Goal: Information Seeking & Learning: Learn about a topic

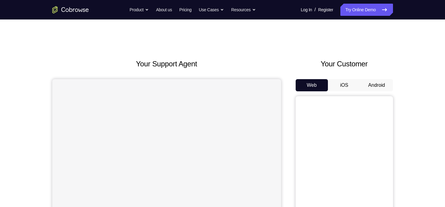
click at [372, 87] on button "Android" at bounding box center [376, 85] width 33 height 12
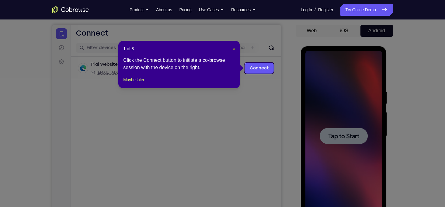
click at [233, 50] on span "×" at bounding box center [233, 48] width 2 height 5
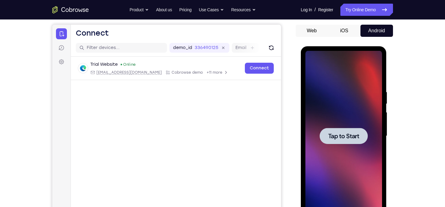
click at [334, 142] on div at bounding box center [343, 136] width 48 height 16
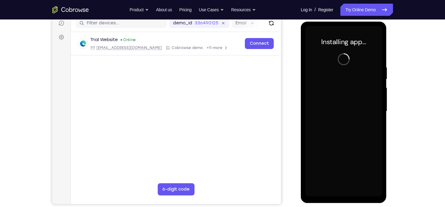
scroll to position [80, 0]
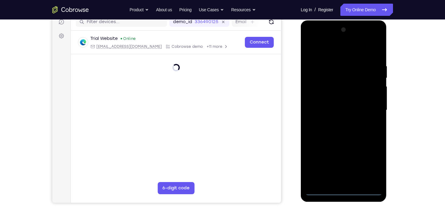
click at [345, 189] on div at bounding box center [343, 110] width 77 height 170
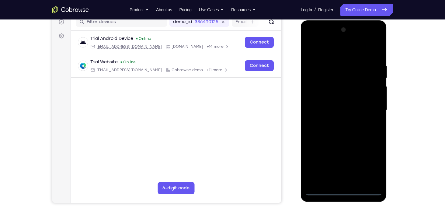
click at [345, 189] on div at bounding box center [343, 110] width 77 height 170
click at [364, 169] on div at bounding box center [343, 110] width 77 height 170
click at [370, 163] on div at bounding box center [343, 110] width 77 height 170
click at [316, 44] on div at bounding box center [343, 110] width 77 height 170
click at [370, 110] on div at bounding box center [343, 110] width 77 height 170
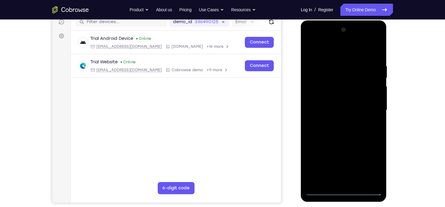
click at [337, 121] on div at bounding box center [343, 110] width 77 height 170
click at [332, 104] on div at bounding box center [343, 110] width 77 height 170
click at [335, 100] on div at bounding box center [343, 110] width 77 height 170
click at [340, 113] on div at bounding box center [343, 110] width 77 height 170
click at [344, 136] on div at bounding box center [343, 110] width 77 height 170
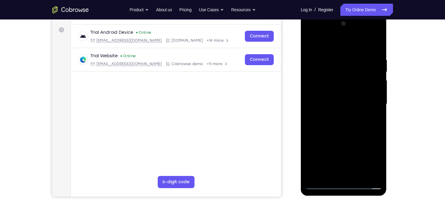
scroll to position [86, 0]
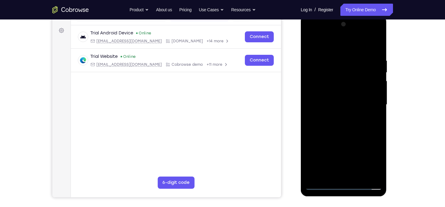
drag, startPoint x: 339, startPoint y: 50, endPoint x: 333, endPoint y: 24, distance: 27.5
click at [333, 24] on div at bounding box center [343, 104] width 77 height 170
click at [350, 101] on div at bounding box center [343, 104] width 77 height 170
click at [339, 60] on div at bounding box center [343, 104] width 77 height 170
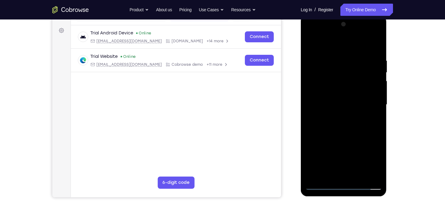
click at [368, 174] on div at bounding box center [343, 104] width 77 height 170
click at [371, 108] on div at bounding box center [343, 104] width 77 height 170
click at [374, 102] on div at bounding box center [343, 104] width 77 height 170
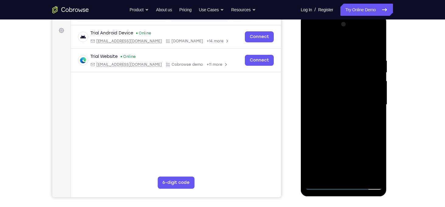
click at [378, 71] on div at bounding box center [343, 104] width 77 height 170
click at [374, 47] on div at bounding box center [343, 104] width 77 height 170
click at [360, 175] on div at bounding box center [343, 104] width 77 height 170
click at [351, 137] on div at bounding box center [343, 104] width 77 height 170
click at [340, 108] on div at bounding box center [343, 104] width 77 height 170
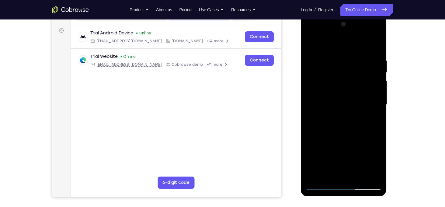
click at [330, 175] on div at bounding box center [343, 104] width 77 height 170
click at [362, 139] on div at bounding box center [343, 104] width 77 height 170
click at [310, 43] on div at bounding box center [343, 104] width 77 height 170
click at [343, 122] on div at bounding box center [343, 104] width 77 height 170
click at [329, 176] on div at bounding box center [343, 104] width 77 height 170
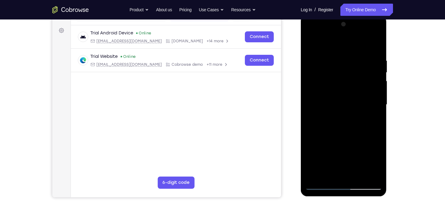
click at [313, 142] on div at bounding box center [343, 104] width 77 height 170
click at [314, 138] on div at bounding box center [343, 104] width 77 height 170
click at [309, 43] on div at bounding box center [343, 104] width 77 height 170
click at [341, 148] on div at bounding box center [343, 104] width 77 height 170
click at [332, 176] on div at bounding box center [343, 104] width 77 height 170
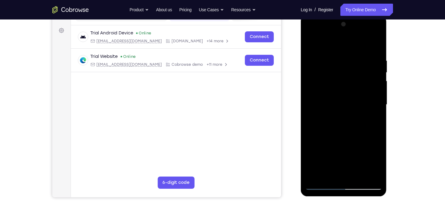
click at [330, 174] on div at bounding box center [343, 104] width 77 height 170
drag, startPoint x: 320, startPoint y: 164, endPoint x: 317, endPoint y: 132, distance: 32.7
click at [317, 132] on div at bounding box center [343, 104] width 77 height 170
click at [350, 148] on div at bounding box center [343, 104] width 77 height 170
click at [372, 115] on div at bounding box center [343, 104] width 77 height 170
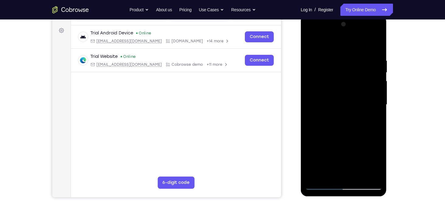
click at [311, 43] on div at bounding box center [343, 104] width 77 height 170
click at [347, 136] on div at bounding box center [343, 104] width 77 height 170
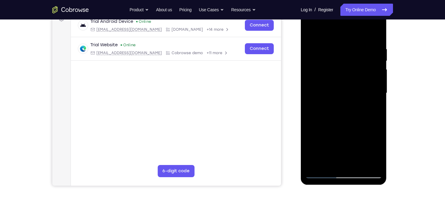
scroll to position [95, 0]
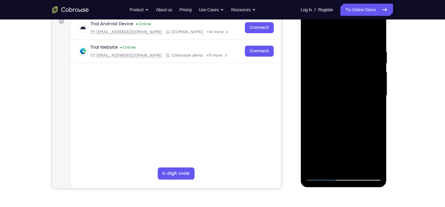
click at [333, 163] on div at bounding box center [343, 95] width 77 height 170
click at [313, 35] on div at bounding box center [343, 95] width 77 height 170
click at [338, 141] on div at bounding box center [343, 95] width 77 height 170
click at [310, 39] on div at bounding box center [343, 95] width 77 height 170
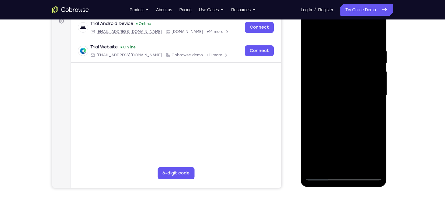
click at [329, 88] on div at bounding box center [343, 95] width 77 height 170
click at [326, 32] on div at bounding box center [343, 95] width 77 height 170
click at [318, 50] on div at bounding box center [343, 95] width 77 height 170
click at [363, 93] on div at bounding box center [343, 95] width 77 height 170
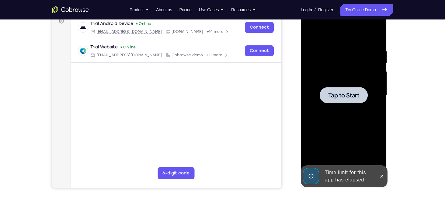
click at [339, 89] on div at bounding box center [343, 95] width 48 height 16
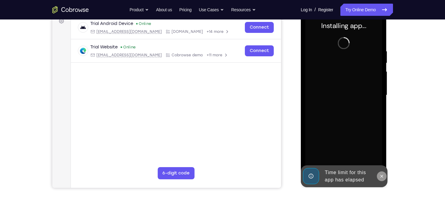
click at [385, 174] on button at bounding box center [382, 176] width 10 height 10
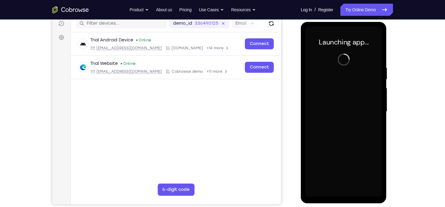
scroll to position [78, 0]
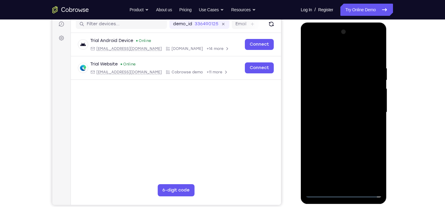
click at [341, 191] on div at bounding box center [343, 112] width 77 height 170
click at [364, 171] on div at bounding box center [343, 112] width 77 height 170
click at [369, 167] on div at bounding box center [343, 112] width 77 height 170
click at [321, 50] on div at bounding box center [343, 112] width 77 height 170
click at [370, 108] on div at bounding box center [343, 112] width 77 height 170
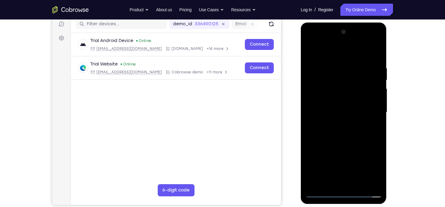
click at [348, 184] on div at bounding box center [343, 112] width 77 height 170
click at [341, 106] on div at bounding box center [343, 112] width 77 height 170
click at [342, 102] on div at bounding box center [343, 112] width 77 height 170
click at [346, 110] on div at bounding box center [343, 112] width 77 height 170
click at [341, 139] on div at bounding box center [343, 112] width 77 height 170
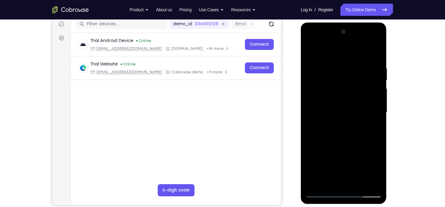
click at [358, 183] on div at bounding box center [343, 112] width 77 height 170
click at [352, 145] on div at bounding box center [343, 112] width 77 height 170
click at [329, 104] on div at bounding box center [343, 112] width 77 height 170
drag, startPoint x: 341, startPoint y: 101, endPoint x: 317, endPoint y: 222, distance: 123.6
click at [317, 205] on html "Online web based iOS Simulators and Android Emulators. Run iPhone, iPad, Mobile…" at bounding box center [344, 113] width 87 height 182
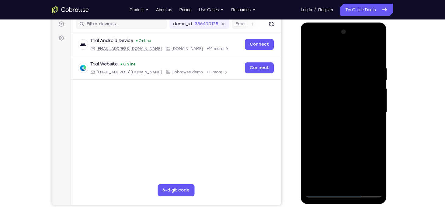
drag, startPoint x: 343, startPoint y: 55, endPoint x: 340, endPoint y: 7, distance: 48.7
click at [340, 22] on html "Online web based iOS Simulators and Android Emulators. Run iPhone, iPad, Mobile…" at bounding box center [344, 113] width 87 height 182
drag, startPoint x: 349, startPoint y: 103, endPoint x: 338, endPoint y: 187, distance: 84.9
click at [338, 187] on div at bounding box center [343, 112] width 77 height 170
drag, startPoint x: 348, startPoint y: 102, endPoint x: 329, endPoint y: 196, distance: 96.9
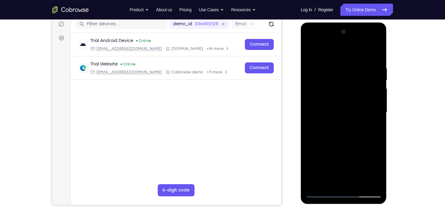
click at [329, 196] on div at bounding box center [343, 112] width 77 height 170
drag, startPoint x: 347, startPoint y: 94, endPoint x: 342, endPoint y: 189, distance: 95.3
click at [342, 189] on div at bounding box center [343, 112] width 77 height 170
click at [329, 49] on div at bounding box center [343, 112] width 77 height 170
click at [317, 67] on div at bounding box center [343, 112] width 77 height 170
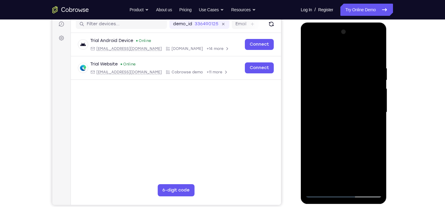
click at [322, 192] on div at bounding box center [343, 112] width 77 height 170
click at [348, 94] on div at bounding box center [343, 112] width 77 height 170
click at [314, 69] on div at bounding box center [343, 112] width 77 height 170
click at [315, 64] on div at bounding box center [343, 112] width 77 height 170
click at [311, 48] on div at bounding box center [343, 112] width 77 height 170
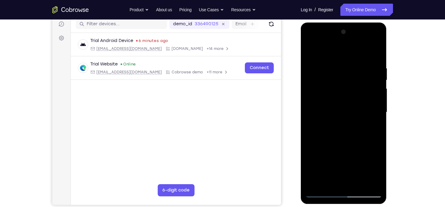
click at [314, 69] on div at bounding box center [343, 112] width 77 height 170
click at [309, 53] on div at bounding box center [343, 112] width 77 height 170
click at [310, 51] on div at bounding box center [343, 112] width 77 height 170
click at [319, 61] on div at bounding box center [343, 112] width 77 height 170
click at [378, 85] on div at bounding box center [343, 112] width 77 height 170
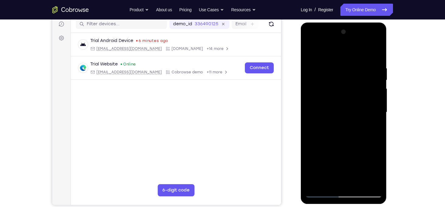
click at [378, 85] on div at bounding box center [343, 112] width 77 height 170
click at [318, 73] on div at bounding box center [343, 112] width 77 height 170
click at [321, 66] on div at bounding box center [343, 112] width 77 height 170
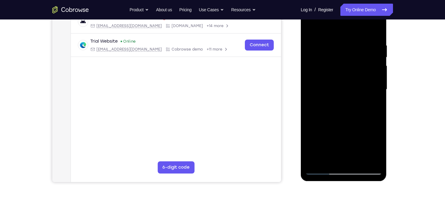
scroll to position [101, 0]
click at [367, 100] on div at bounding box center [343, 89] width 77 height 170
click at [373, 33] on div at bounding box center [343, 89] width 77 height 170
click at [372, 70] on div at bounding box center [343, 89] width 77 height 170
click at [312, 28] on div at bounding box center [343, 89] width 77 height 170
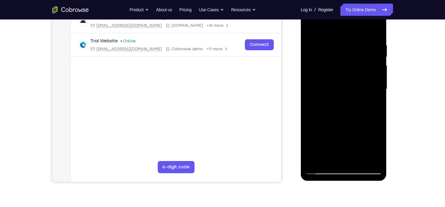
click at [312, 28] on div at bounding box center [343, 89] width 77 height 170
click at [318, 31] on div at bounding box center [343, 89] width 77 height 170
click at [319, 43] on div at bounding box center [343, 89] width 77 height 170
click at [369, 157] on div at bounding box center [343, 89] width 77 height 170
click at [367, 98] on div at bounding box center [343, 89] width 77 height 170
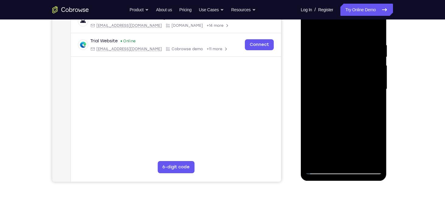
click at [375, 30] on div at bounding box center [343, 89] width 77 height 170
click at [310, 29] on div at bounding box center [343, 89] width 77 height 170
click at [310, 31] on div at bounding box center [343, 89] width 77 height 170
click at [310, 29] on div at bounding box center [343, 89] width 77 height 170
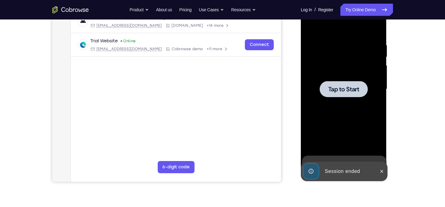
click at [349, 98] on div at bounding box center [343, 89] width 77 height 170
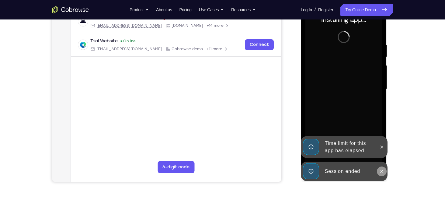
click at [382, 170] on icon at bounding box center [381, 171] width 5 height 5
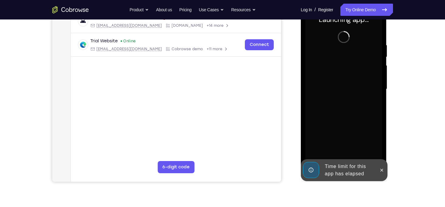
click at [383, 172] on button at bounding box center [382, 170] width 10 height 10
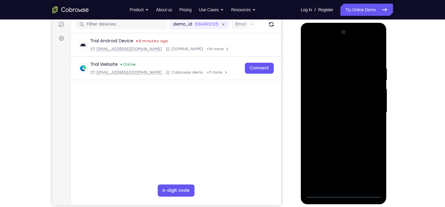
scroll to position [78, 0]
click at [345, 192] on div at bounding box center [343, 112] width 77 height 170
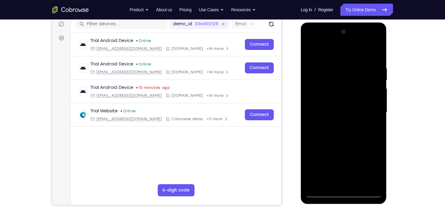
click at [374, 164] on div at bounding box center [343, 112] width 77 height 170
click at [318, 50] on div at bounding box center [343, 112] width 77 height 170
click at [370, 109] on div at bounding box center [343, 112] width 77 height 170
click at [339, 124] on div at bounding box center [343, 112] width 77 height 170
click at [338, 103] on div at bounding box center [343, 112] width 77 height 170
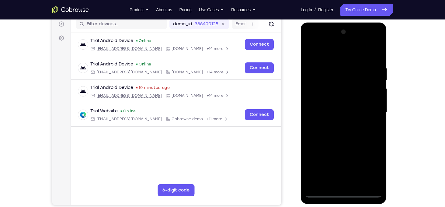
click at [336, 100] on div at bounding box center [343, 112] width 77 height 170
click at [338, 109] on div at bounding box center [343, 112] width 77 height 170
click at [342, 138] on div at bounding box center [343, 112] width 77 height 170
click at [358, 183] on div at bounding box center [343, 112] width 77 height 170
drag, startPoint x: 343, startPoint y: 55, endPoint x: 339, endPoint y: 12, distance: 43.7
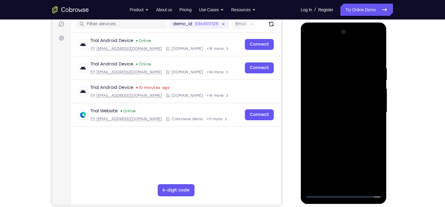
click at [339, 22] on html "Online web based iOS Simulators and Android Emulators. Run iPhone, iPad, Mobile…" at bounding box center [344, 113] width 87 height 182
click at [346, 144] on div at bounding box center [343, 112] width 77 height 170
drag, startPoint x: 344, startPoint y: 57, endPoint x: 642, endPoint y: 33, distance: 299.3
click at [342, 22] on html "Online web based iOS Simulators and Android Emulators. Run iPhone, iPad, Mobile…" at bounding box center [344, 113] width 87 height 182
click at [334, 83] on div at bounding box center [343, 112] width 77 height 170
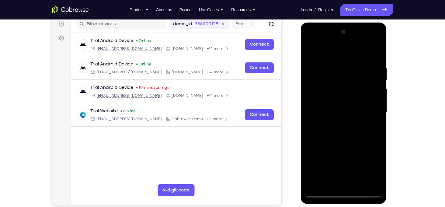
click at [346, 120] on div at bounding box center [343, 112] width 77 height 170
click at [337, 75] on div at bounding box center [343, 112] width 77 height 170
click at [339, 70] on div at bounding box center [343, 112] width 77 height 170
click at [341, 75] on div at bounding box center [343, 112] width 77 height 170
click at [326, 64] on div at bounding box center [343, 112] width 77 height 170
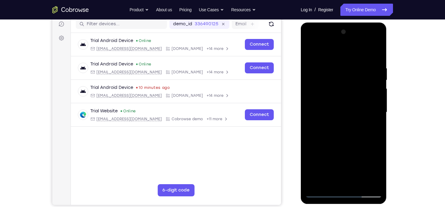
click at [310, 50] on div at bounding box center [343, 112] width 77 height 170
click at [338, 71] on div at bounding box center [343, 112] width 77 height 170
click at [376, 91] on div at bounding box center [343, 112] width 77 height 170
click at [313, 117] on div at bounding box center [343, 112] width 77 height 170
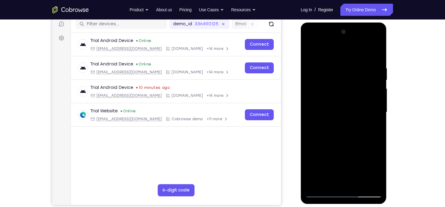
click at [375, 88] on div at bounding box center [343, 112] width 77 height 170
click at [378, 97] on div at bounding box center [343, 112] width 77 height 170
click at [377, 100] on div at bounding box center [343, 112] width 77 height 170
click at [375, 54] on div at bounding box center [343, 112] width 77 height 170
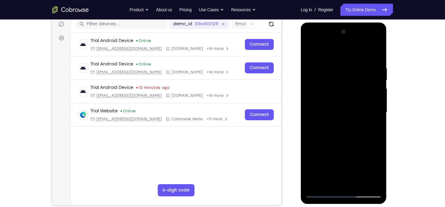
click at [361, 182] on div at bounding box center [343, 112] width 77 height 170
click at [341, 116] on div at bounding box center [343, 112] width 77 height 170
click at [327, 52] on div at bounding box center [343, 112] width 77 height 170
click at [345, 94] on div at bounding box center [343, 112] width 77 height 170
click at [310, 69] on div at bounding box center [343, 112] width 77 height 170
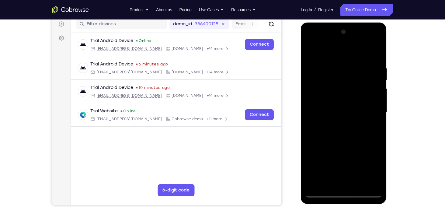
click at [318, 64] on div at bounding box center [343, 112] width 77 height 170
click at [310, 52] on div at bounding box center [343, 112] width 77 height 170
click at [313, 52] on div at bounding box center [343, 112] width 77 height 170
click at [318, 66] on div at bounding box center [343, 112] width 77 height 170
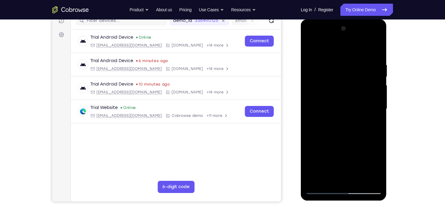
scroll to position [81, 0]
click at [355, 115] on div at bounding box center [343, 109] width 77 height 170
click at [374, 52] on div at bounding box center [343, 109] width 77 height 170
click at [310, 44] on div at bounding box center [343, 109] width 77 height 170
click at [312, 51] on div at bounding box center [343, 109] width 77 height 170
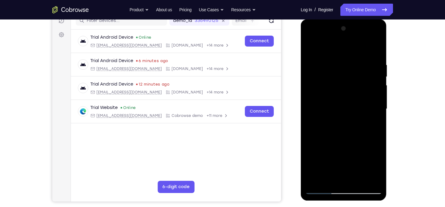
click at [310, 51] on div at bounding box center [343, 109] width 77 height 170
click at [314, 46] on div at bounding box center [343, 109] width 77 height 170
click at [349, 54] on div at bounding box center [343, 109] width 77 height 170
click at [377, 86] on div at bounding box center [343, 109] width 77 height 170
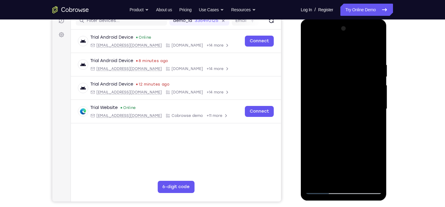
click at [373, 89] on div at bounding box center [343, 109] width 77 height 170
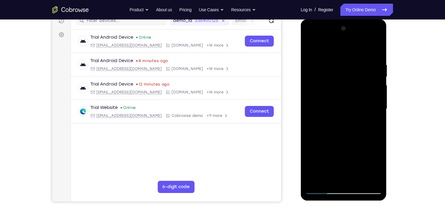
click at [373, 89] on div at bounding box center [343, 109] width 77 height 170
click at [313, 96] on div at bounding box center [343, 109] width 77 height 170
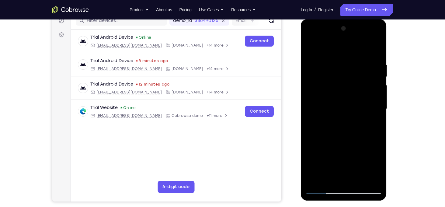
click at [313, 96] on div at bounding box center [343, 109] width 77 height 170
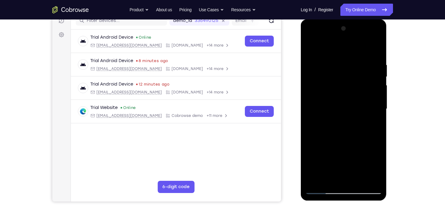
click at [313, 96] on div at bounding box center [343, 109] width 77 height 170
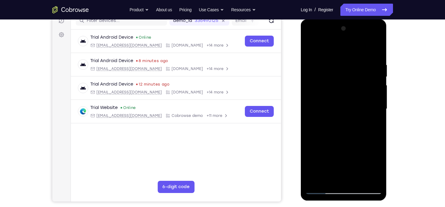
click at [313, 96] on div at bounding box center [343, 109] width 77 height 170
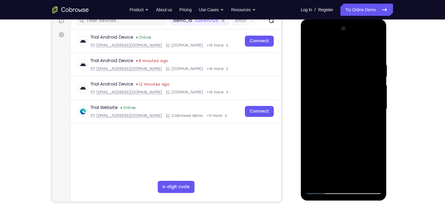
click at [313, 96] on div at bounding box center [343, 109] width 77 height 170
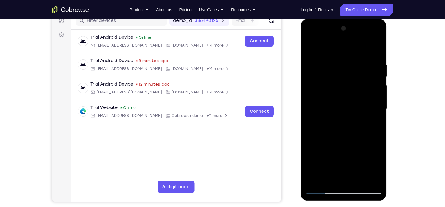
click at [313, 96] on div at bounding box center [343, 109] width 77 height 170
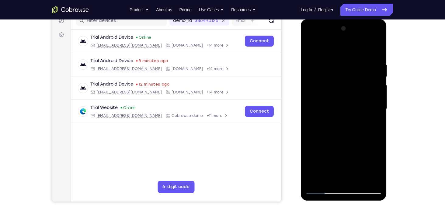
click at [313, 96] on div at bounding box center [343, 109] width 77 height 170
click at [374, 80] on div at bounding box center [343, 109] width 77 height 170
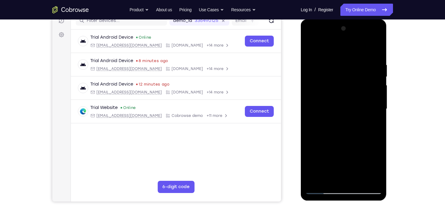
click at [311, 104] on div at bounding box center [343, 109] width 77 height 170
click at [376, 81] on div at bounding box center [343, 109] width 77 height 170
click at [375, 81] on div at bounding box center [343, 109] width 77 height 170
click at [375, 82] on div at bounding box center [343, 109] width 77 height 170
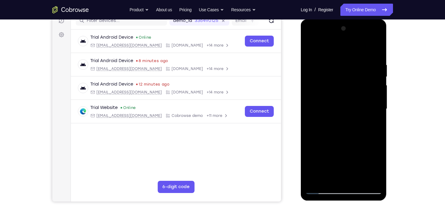
click at [375, 82] on div at bounding box center [343, 109] width 77 height 170
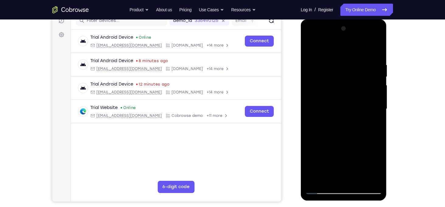
click at [375, 82] on div at bounding box center [343, 109] width 77 height 170
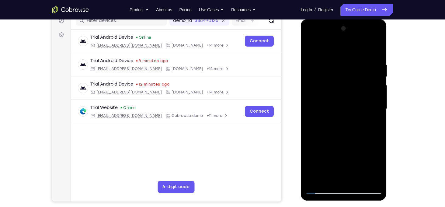
click at [375, 82] on div at bounding box center [343, 109] width 77 height 170
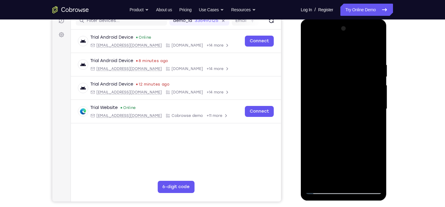
click at [375, 82] on div at bounding box center [343, 109] width 77 height 170
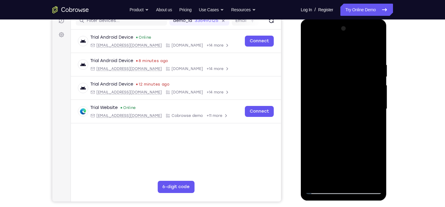
click at [375, 82] on div at bounding box center [343, 109] width 77 height 170
click at [312, 102] on div at bounding box center [343, 109] width 77 height 170
click at [370, 98] on div at bounding box center [343, 109] width 77 height 170
click at [380, 89] on div at bounding box center [343, 109] width 77 height 170
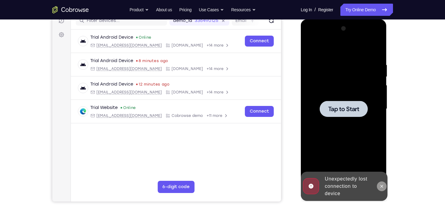
click at [379, 188] on icon at bounding box center [381, 186] width 5 height 5
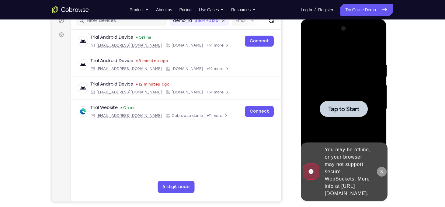
click at [379, 169] on icon at bounding box center [381, 171] width 5 height 5
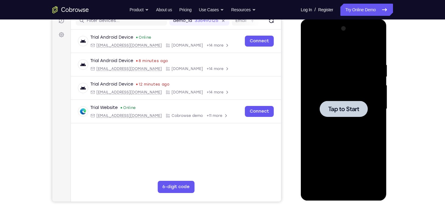
click at [348, 112] on span "Tap to Start" at bounding box center [343, 109] width 31 height 6
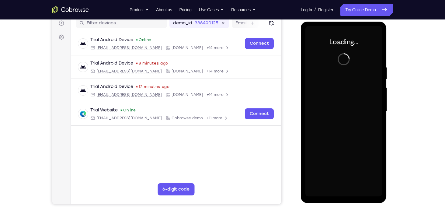
scroll to position [78, 0]
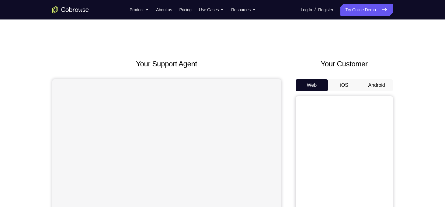
click at [380, 90] on button "Android" at bounding box center [376, 85] width 33 height 12
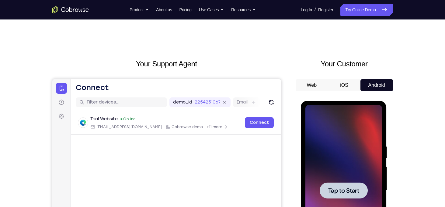
click at [348, 193] on span "Tap to Start" at bounding box center [343, 190] width 31 height 6
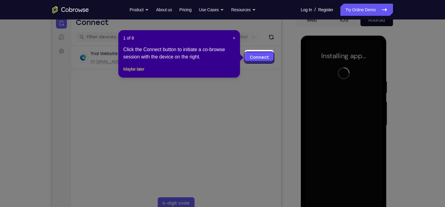
scroll to position [64, 0]
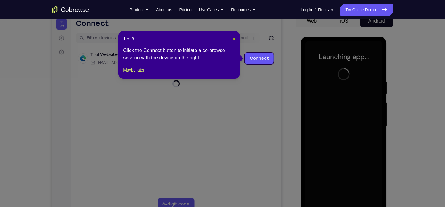
click at [234, 40] on span "×" at bounding box center [233, 38] width 2 height 5
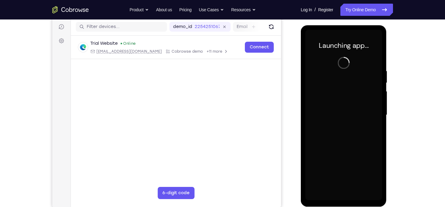
scroll to position [76, 0]
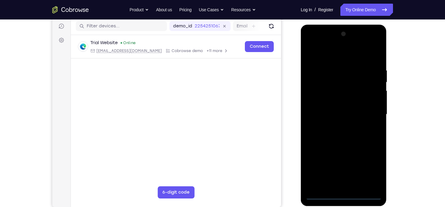
click at [345, 197] on div at bounding box center [343, 114] width 77 height 170
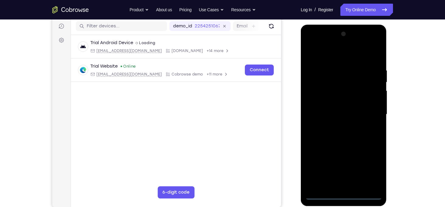
click at [364, 172] on div at bounding box center [343, 114] width 77 height 170
click at [369, 169] on div at bounding box center [343, 114] width 77 height 170
click at [319, 54] on div at bounding box center [343, 114] width 77 height 170
click at [369, 112] on div at bounding box center [343, 114] width 77 height 170
click at [337, 127] on div at bounding box center [343, 114] width 77 height 170
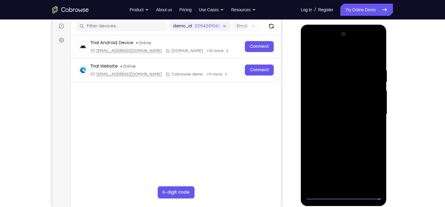
click at [348, 109] on div at bounding box center [343, 114] width 77 height 170
click at [346, 102] on div at bounding box center [343, 114] width 77 height 170
click at [349, 114] on div at bounding box center [343, 114] width 77 height 170
click at [348, 136] on div at bounding box center [343, 114] width 77 height 170
drag, startPoint x: 344, startPoint y: 59, endPoint x: 340, endPoint y: 14, distance: 44.9
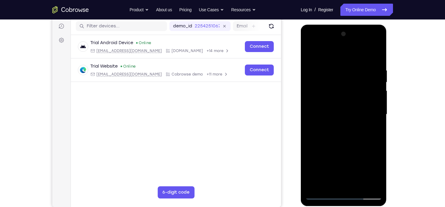
click at [340, 25] on html "Online web based iOS Simulators and Android Emulators. Run iPhone, iPad, Mobile…" at bounding box center [344, 116] width 87 height 182
click at [332, 135] on div at bounding box center [343, 114] width 77 height 170
click at [323, 195] on div at bounding box center [343, 114] width 77 height 170
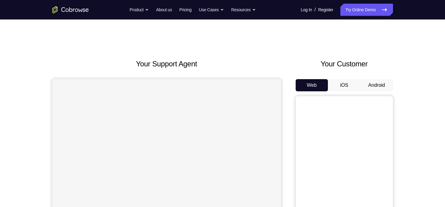
click at [375, 82] on button "Android" at bounding box center [376, 85] width 33 height 12
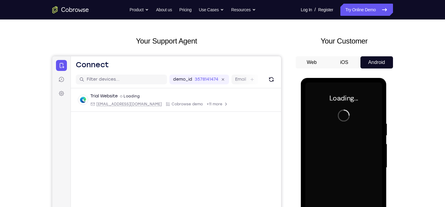
scroll to position [22, 0]
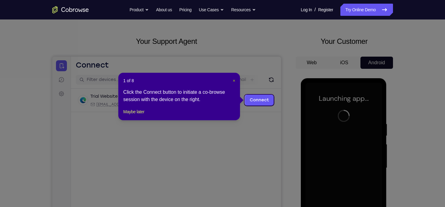
click at [234, 80] on span "×" at bounding box center [233, 80] width 2 height 5
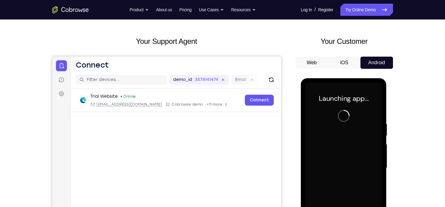
scroll to position [79, 0]
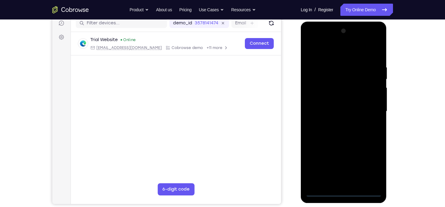
click at [346, 199] on div at bounding box center [344, 112] width 86 height 181
click at [346, 193] on div at bounding box center [343, 111] width 77 height 170
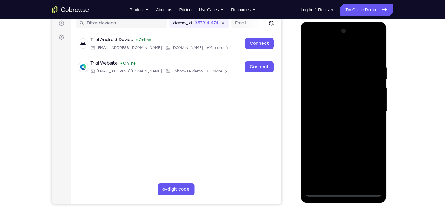
click at [372, 170] on div at bounding box center [343, 111] width 77 height 170
click at [325, 49] on div at bounding box center [343, 111] width 77 height 170
click at [368, 108] on div at bounding box center [343, 111] width 77 height 170
click at [336, 122] on div at bounding box center [343, 111] width 77 height 170
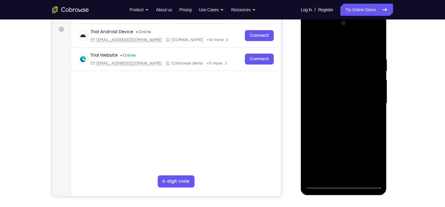
scroll to position [87, 0]
click at [333, 101] on div at bounding box center [343, 103] width 77 height 170
click at [335, 93] on div at bounding box center [343, 103] width 77 height 170
click at [375, 94] on div at bounding box center [343, 103] width 77 height 170
click at [361, 103] on div at bounding box center [343, 103] width 77 height 170
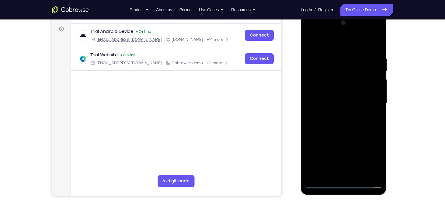
click at [339, 129] on div at bounding box center [343, 103] width 77 height 170
click at [360, 124] on div at bounding box center [343, 103] width 77 height 170
click at [376, 118] on div at bounding box center [343, 103] width 77 height 170
click at [360, 174] on div at bounding box center [343, 103] width 77 height 170
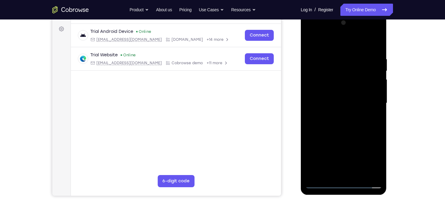
click at [354, 136] on div at bounding box center [343, 103] width 77 height 170
click at [346, 97] on div at bounding box center [343, 103] width 77 height 170
drag, startPoint x: 338, startPoint y: 47, endPoint x: 331, endPoint y: 20, distance: 28.2
click at [331, 20] on div at bounding box center [343, 103] width 77 height 170
click at [325, 62] on div at bounding box center [343, 103] width 77 height 170
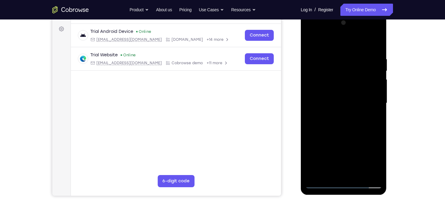
click at [377, 44] on div at bounding box center [343, 103] width 77 height 170
click at [380, 22] on div at bounding box center [343, 103] width 77 height 170
click at [311, 41] on div at bounding box center [343, 103] width 77 height 170
click at [310, 43] on div at bounding box center [343, 103] width 77 height 170
click at [336, 53] on div at bounding box center [343, 103] width 77 height 170
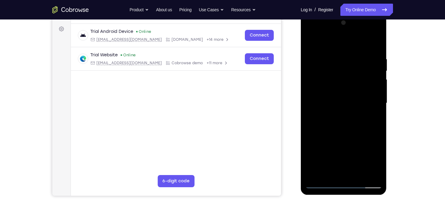
click at [376, 85] on div at bounding box center [343, 103] width 77 height 170
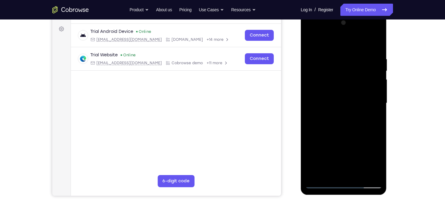
click at [376, 85] on div at bounding box center [343, 103] width 77 height 170
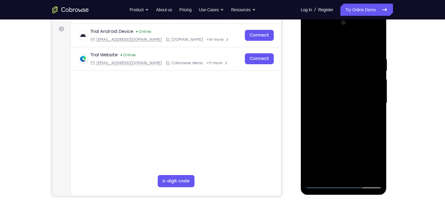
click at [376, 85] on div at bounding box center [343, 103] width 77 height 170
click at [308, 106] on div at bounding box center [343, 103] width 77 height 170
click at [309, 105] on div at bounding box center [343, 103] width 77 height 170
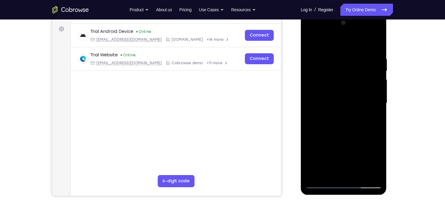
click at [309, 105] on div at bounding box center [343, 103] width 77 height 170
click at [374, 108] on div at bounding box center [343, 103] width 77 height 170
click at [377, 127] on div at bounding box center [343, 103] width 77 height 170
click at [374, 121] on div at bounding box center [343, 103] width 77 height 170
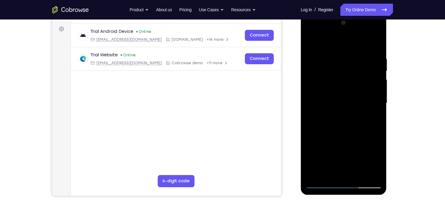
click at [374, 121] on div at bounding box center [343, 103] width 77 height 170
click at [378, 118] on div at bounding box center [343, 103] width 77 height 170
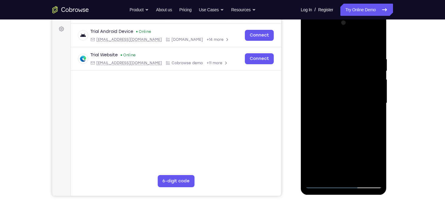
click at [378, 118] on div at bounding box center [343, 103] width 77 height 170
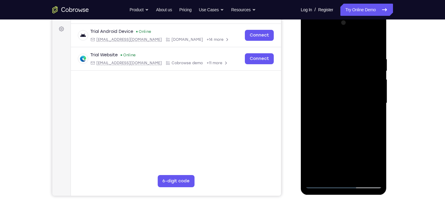
click at [378, 118] on div at bounding box center [343, 103] width 77 height 170
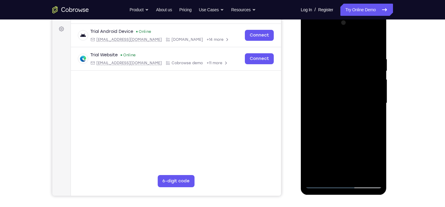
click at [378, 118] on div at bounding box center [343, 103] width 77 height 170
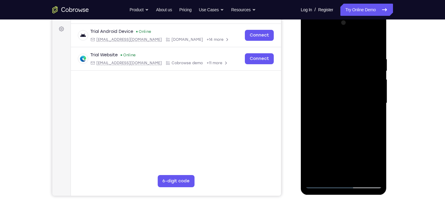
click at [378, 118] on div at bounding box center [343, 103] width 77 height 170
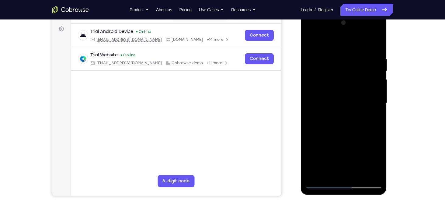
click at [378, 118] on div at bounding box center [343, 103] width 77 height 170
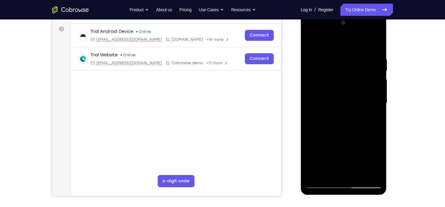
click at [378, 118] on div at bounding box center [343, 103] width 77 height 170
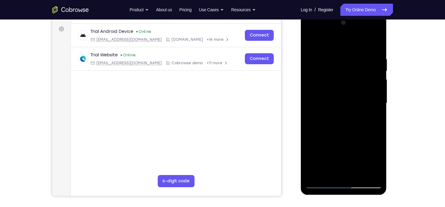
click at [378, 118] on div at bounding box center [343, 103] width 77 height 170
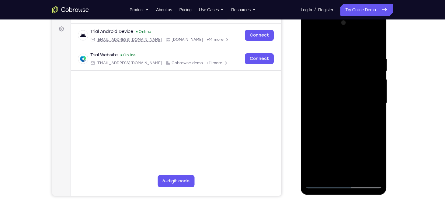
click at [378, 118] on div at bounding box center [343, 103] width 77 height 170
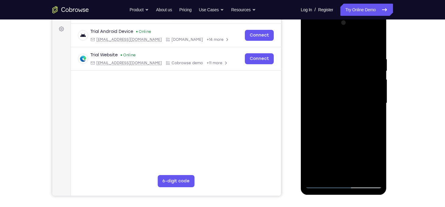
click at [378, 118] on div at bounding box center [343, 103] width 77 height 170
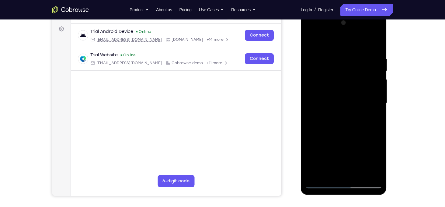
click at [378, 118] on div at bounding box center [343, 103] width 77 height 170
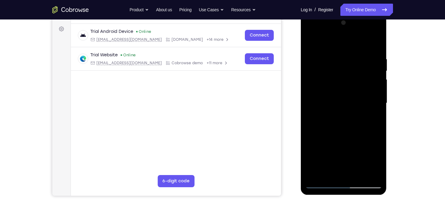
click at [378, 118] on div at bounding box center [343, 103] width 77 height 170
click at [377, 111] on div at bounding box center [343, 103] width 77 height 170
click at [310, 141] on div at bounding box center [343, 103] width 77 height 170
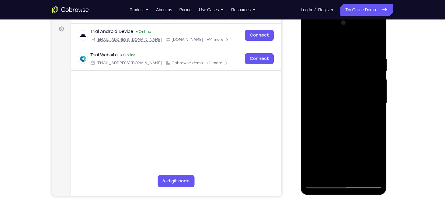
click at [377, 122] on div at bounding box center [343, 103] width 77 height 170
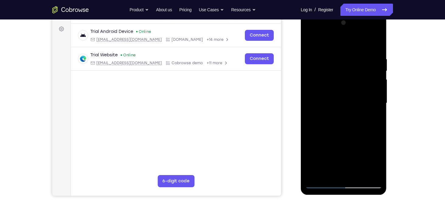
click at [377, 122] on div at bounding box center [343, 103] width 77 height 170
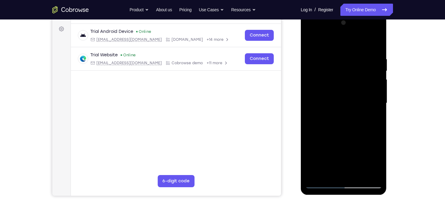
click at [377, 122] on div at bounding box center [343, 103] width 77 height 170
click at [377, 101] on div at bounding box center [343, 103] width 77 height 170
drag, startPoint x: 320, startPoint y: 129, endPoint x: 411, endPoint y: 135, distance: 90.4
click at [387, 135] on html "Online web based iOS Simulators and Android Emulators. Run iPhone, iPad, Mobile…" at bounding box center [344, 104] width 87 height 182
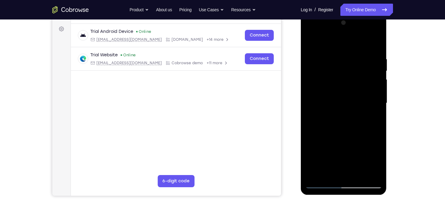
drag, startPoint x: 321, startPoint y: 155, endPoint x: 436, endPoint y: 127, distance: 118.9
click at [387, 127] on html "Online web based iOS Simulators and Android Emulators. Run iPhone, iPad, Mobile…" at bounding box center [344, 104] width 87 height 182
drag, startPoint x: 314, startPoint y: 158, endPoint x: 436, endPoint y: 127, distance: 126.4
click at [387, 127] on html "Online web based iOS Simulators and Android Emulators. Run iPhone, iPad, Mobile…" at bounding box center [344, 104] width 87 height 182
drag, startPoint x: 336, startPoint y: 117, endPoint x: 736, endPoint y: 129, distance: 399.8
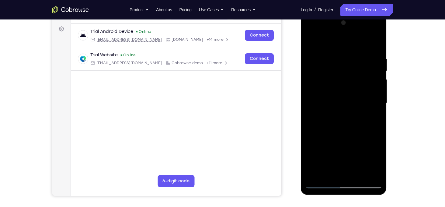
click at [387, 115] on html "Online web based iOS Simulators and Android Emulators. Run iPhone, iPad, Mobile…" at bounding box center [344, 104] width 87 height 182
click at [373, 99] on div at bounding box center [343, 103] width 77 height 170
click at [377, 98] on div at bounding box center [343, 103] width 77 height 170
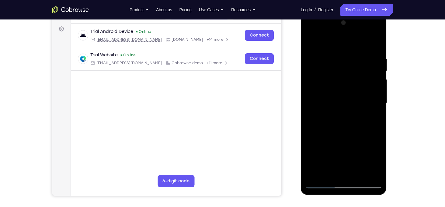
click at [377, 98] on div at bounding box center [343, 103] width 77 height 170
click at [376, 44] on div at bounding box center [343, 103] width 77 height 170
drag, startPoint x: 346, startPoint y: 63, endPoint x: 332, endPoint y: 171, distance: 108.4
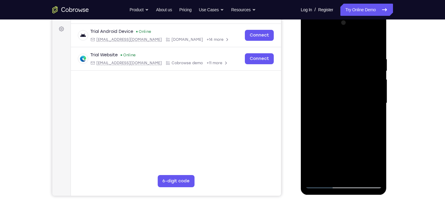
click at [332, 171] on div at bounding box center [343, 103] width 77 height 170
click at [377, 119] on div at bounding box center [343, 103] width 77 height 170
drag, startPoint x: 345, startPoint y: 108, endPoint x: 349, endPoint y: 57, distance: 50.3
click at [349, 57] on div at bounding box center [343, 103] width 77 height 170
click at [309, 132] on div at bounding box center [343, 103] width 77 height 170
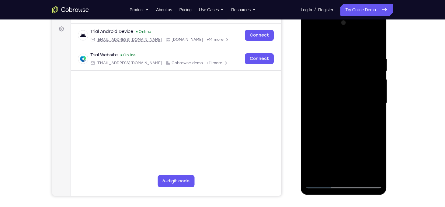
drag, startPoint x: 350, startPoint y: 147, endPoint x: 341, endPoint y: 71, distance: 77.1
click at [341, 71] on div at bounding box center [343, 103] width 77 height 170
drag, startPoint x: 353, startPoint y: 135, endPoint x: 329, endPoint y: 59, distance: 79.6
click at [329, 59] on div at bounding box center [343, 103] width 77 height 170
drag, startPoint x: 351, startPoint y: 118, endPoint x: 352, endPoint y: 55, distance: 63.2
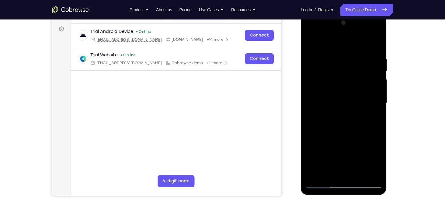
click at [352, 55] on div at bounding box center [343, 103] width 77 height 170
drag, startPoint x: 356, startPoint y: 139, endPoint x: 355, endPoint y: 87, distance: 51.7
click at [355, 87] on div at bounding box center [343, 103] width 77 height 170
click at [357, 106] on div at bounding box center [343, 103] width 77 height 170
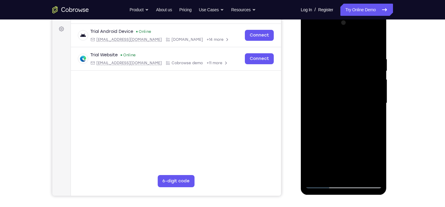
click at [377, 97] on div at bounding box center [343, 103] width 77 height 170
click at [377, 100] on div at bounding box center [343, 103] width 77 height 170
click at [376, 100] on div at bounding box center [343, 103] width 77 height 170
drag, startPoint x: 371, startPoint y: 130, endPoint x: 370, endPoint y: 71, distance: 58.4
click at [370, 71] on div at bounding box center [343, 103] width 77 height 170
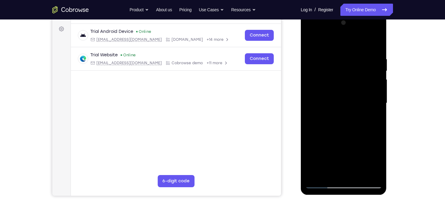
drag, startPoint x: 358, startPoint y: 133, endPoint x: 354, endPoint y: 85, distance: 48.2
click at [354, 85] on div at bounding box center [343, 103] width 77 height 170
click at [357, 122] on div at bounding box center [343, 103] width 77 height 170
drag, startPoint x: 357, startPoint y: 122, endPoint x: 353, endPoint y: 58, distance: 64.3
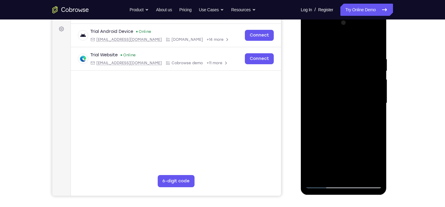
click at [353, 58] on div at bounding box center [343, 103] width 77 height 170
drag, startPoint x: 356, startPoint y: 107, endPoint x: 350, endPoint y: 52, distance: 55.7
click at [350, 52] on div at bounding box center [343, 103] width 77 height 170
drag, startPoint x: 358, startPoint y: 124, endPoint x: 357, endPoint y: 64, distance: 60.2
click at [357, 64] on div at bounding box center [343, 103] width 77 height 170
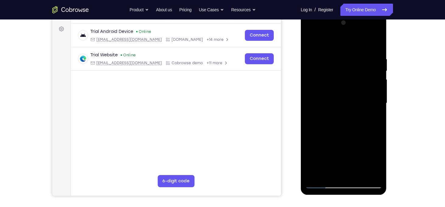
click at [360, 118] on div at bounding box center [343, 103] width 77 height 170
drag, startPoint x: 360, startPoint y: 118, endPoint x: 357, endPoint y: 53, distance: 65.4
click at [357, 53] on div at bounding box center [343, 103] width 77 height 170
drag, startPoint x: 365, startPoint y: 124, endPoint x: 360, endPoint y: 63, distance: 61.0
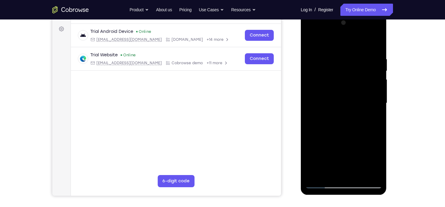
click at [360, 63] on div at bounding box center [343, 103] width 77 height 170
click at [311, 158] on div at bounding box center [343, 103] width 77 height 170
drag, startPoint x: 345, startPoint y: 149, endPoint x: 346, endPoint y: 79, distance: 69.9
click at [346, 79] on div at bounding box center [343, 103] width 77 height 170
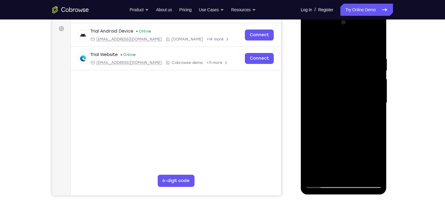
click at [356, 132] on div at bounding box center [343, 103] width 77 height 170
drag, startPoint x: 356, startPoint y: 132, endPoint x: 354, endPoint y: 70, distance: 62.6
click at [354, 70] on div at bounding box center [343, 103] width 77 height 170
drag, startPoint x: 360, startPoint y: 128, endPoint x: 357, endPoint y: 51, distance: 76.9
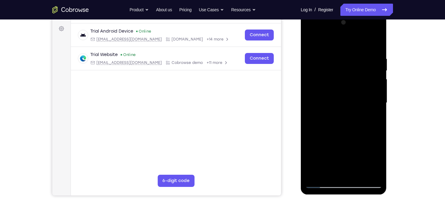
click at [357, 51] on div at bounding box center [343, 103] width 77 height 170
drag, startPoint x: 364, startPoint y: 121, endPoint x: 356, endPoint y: 58, distance: 63.7
click at [356, 58] on div at bounding box center [343, 103] width 77 height 170
click at [359, 120] on div at bounding box center [343, 103] width 77 height 170
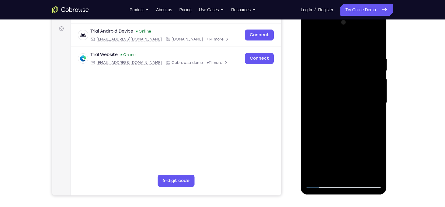
drag, startPoint x: 359, startPoint y: 120, endPoint x: 362, endPoint y: 70, distance: 50.5
click at [362, 70] on div at bounding box center [343, 103] width 77 height 170
click at [311, 97] on div at bounding box center [343, 103] width 77 height 170
drag, startPoint x: 345, startPoint y: 121, endPoint x: 336, endPoint y: 43, distance: 78.3
click at [336, 43] on div at bounding box center [343, 103] width 77 height 170
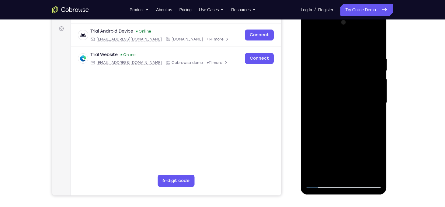
drag, startPoint x: 367, startPoint y: 138, endPoint x: 361, endPoint y: 65, distance: 72.9
click at [361, 65] on div at bounding box center [343, 103] width 77 height 170
drag, startPoint x: 361, startPoint y: 117, endPoint x: 359, endPoint y: 43, distance: 74.8
click at [359, 43] on div at bounding box center [343, 103] width 77 height 170
drag, startPoint x: 369, startPoint y: 115, endPoint x: 363, endPoint y: 65, distance: 50.2
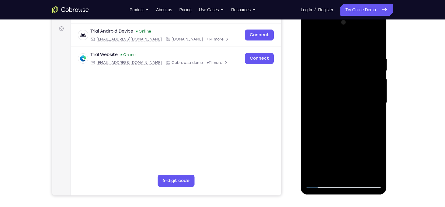
click at [363, 65] on div at bounding box center [343, 103] width 77 height 170
drag, startPoint x: 363, startPoint y: 125, endPoint x: 363, endPoint y: 62, distance: 62.3
click at [363, 62] on div at bounding box center [343, 103] width 77 height 170
drag, startPoint x: 357, startPoint y: 136, endPoint x: 320, endPoint y: 76, distance: 70.6
click at [320, 76] on div at bounding box center [343, 103] width 77 height 170
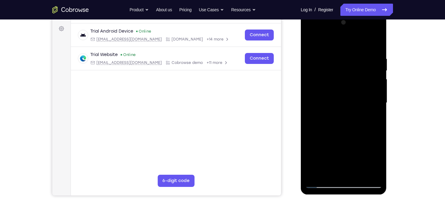
click at [331, 109] on div at bounding box center [343, 103] width 77 height 170
drag, startPoint x: 331, startPoint y: 109, endPoint x: 331, endPoint y: 59, distance: 49.8
click at [331, 59] on div at bounding box center [343, 103] width 77 height 170
drag, startPoint x: 357, startPoint y: 119, endPoint x: 341, endPoint y: 56, distance: 64.6
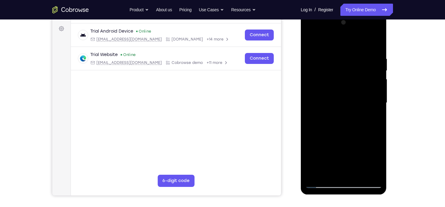
click at [341, 56] on div at bounding box center [343, 103] width 77 height 170
drag, startPoint x: 360, startPoint y: 140, endPoint x: 359, endPoint y: 111, distance: 29.5
click at [359, 111] on div at bounding box center [343, 103] width 77 height 170
click at [309, 95] on div at bounding box center [343, 103] width 77 height 170
drag, startPoint x: 351, startPoint y: 137, endPoint x: 344, endPoint y: 52, distance: 85.1
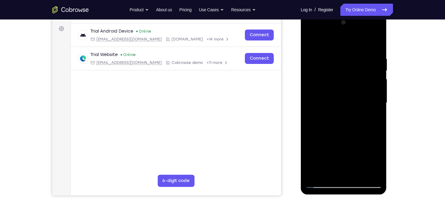
click at [344, 52] on div at bounding box center [343, 103] width 77 height 170
drag, startPoint x: 366, startPoint y: 126, endPoint x: 361, endPoint y: 48, distance: 77.3
click at [361, 48] on div at bounding box center [343, 103] width 77 height 170
drag, startPoint x: 363, startPoint y: 132, endPoint x: 360, endPoint y: 66, distance: 66.3
click at [360, 66] on div at bounding box center [343, 103] width 77 height 170
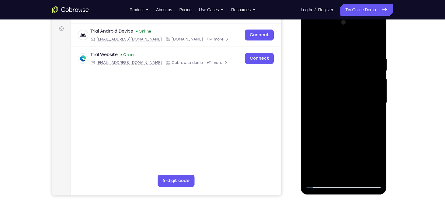
click at [311, 152] on div at bounding box center [343, 103] width 77 height 170
drag, startPoint x: 347, startPoint y: 155, endPoint x: 345, endPoint y: 88, distance: 66.9
click at [345, 88] on div at bounding box center [343, 103] width 77 height 170
drag, startPoint x: 359, startPoint y: 124, endPoint x: 355, endPoint y: 51, distance: 72.4
click at [355, 51] on div at bounding box center [343, 103] width 77 height 170
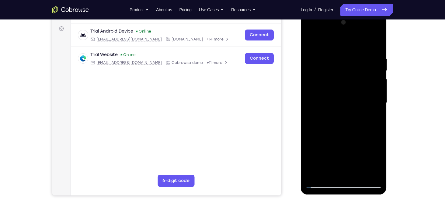
click at [357, 111] on div at bounding box center [343, 103] width 77 height 170
drag, startPoint x: 357, startPoint y: 111, endPoint x: 354, endPoint y: 52, distance: 58.7
click at [354, 52] on div at bounding box center [343, 103] width 77 height 170
drag, startPoint x: 355, startPoint y: 115, endPoint x: 353, endPoint y: 54, distance: 60.2
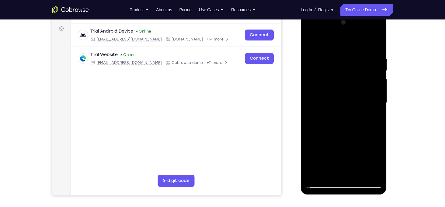
click at [353, 54] on div at bounding box center [343, 103] width 77 height 170
click at [348, 97] on div at bounding box center [343, 103] width 77 height 170
drag, startPoint x: 348, startPoint y: 97, endPoint x: 338, endPoint y: 198, distance: 101.7
click at [338, 195] on html "Online web based iOS Simulators and Android Emulators. Run iPhone, iPad, Mobile…" at bounding box center [344, 104] width 87 height 182
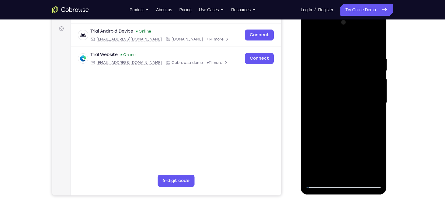
drag, startPoint x: 356, startPoint y: 134, endPoint x: 351, endPoint y: 63, distance: 71.0
click at [351, 63] on div at bounding box center [343, 103] width 77 height 170
drag, startPoint x: 357, startPoint y: 125, endPoint x: 359, endPoint y: 50, distance: 75.4
click at [359, 50] on div at bounding box center [343, 103] width 77 height 170
click at [379, 42] on div at bounding box center [343, 103] width 77 height 170
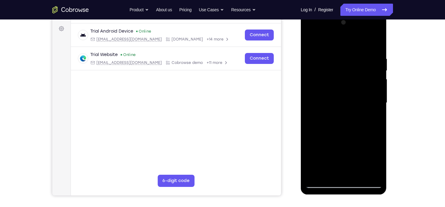
click at [311, 42] on div at bounding box center [343, 103] width 77 height 170
click at [316, 175] on div at bounding box center [343, 103] width 77 height 170
click at [339, 54] on div at bounding box center [343, 103] width 77 height 170
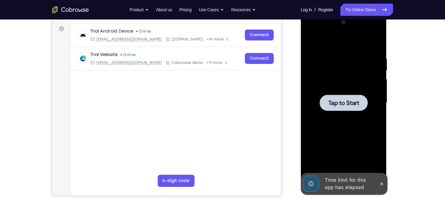
click at [344, 113] on div at bounding box center [343, 103] width 77 height 170
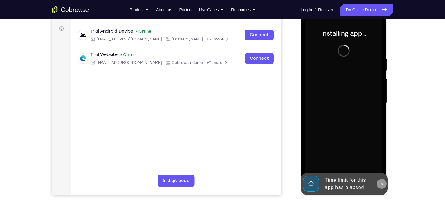
click at [384, 182] on icon at bounding box center [381, 183] width 5 height 5
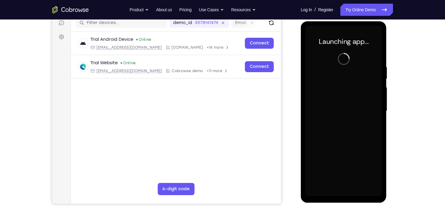
scroll to position [78, 0]
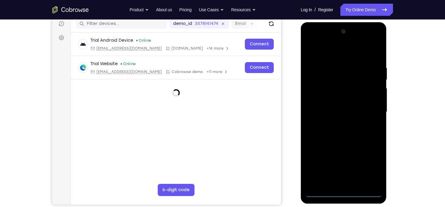
click at [348, 192] on div at bounding box center [343, 112] width 77 height 170
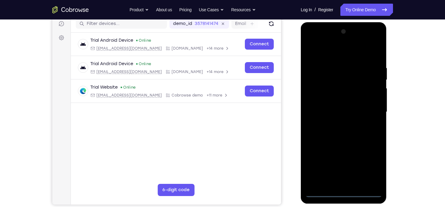
click at [366, 166] on div at bounding box center [343, 112] width 77 height 170
click at [327, 53] on div at bounding box center [343, 112] width 77 height 170
click at [368, 107] on div at bounding box center [343, 112] width 77 height 170
click at [340, 123] on div at bounding box center [343, 112] width 77 height 170
click at [335, 106] on div at bounding box center [343, 112] width 77 height 170
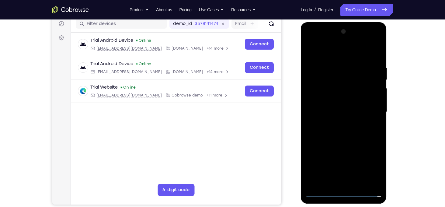
click at [336, 101] on div at bounding box center [343, 112] width 77 height 170
click at [344, 112] on div at bounding box center [343, 112] width 77 height 170
click at [342, 138] on div at bounding box center [343, 112] width 77 height 170
drag, startPoint x: 346, startPoint y: 54, endPoint x: 336, endPoint y: 12, distance: 42.9
click at [336, 22] on html "Online web based iOS Simulators and Android Emulators. Run iPhone, iPad, Mobile…" at bounding box center [344, 113] width 87 height 182
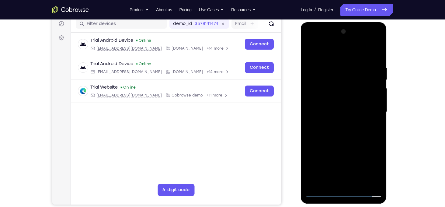
click at [342, 127] on div at bounding box center [343, 112] width 77 height 170
click at [338, 64] on div at bounding box center [343, 112] width 77 height 170
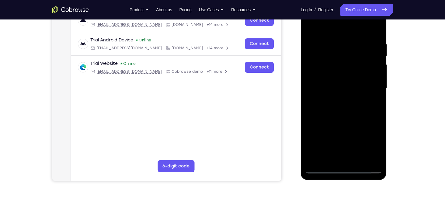
scroll to position [103, 0]
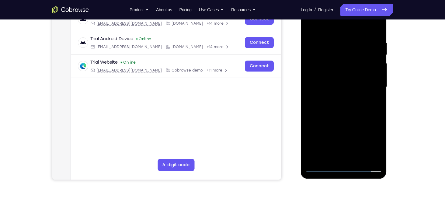
click at [377, 72] on div at bounding box center [343, 87] width 77 height 170
click at [376, 74] on div at bounding box center [343, 87] width 77 height 170
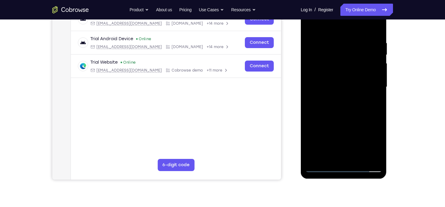
click at [376, 74] on div at bounding box center [343, 87] width 77 height 170
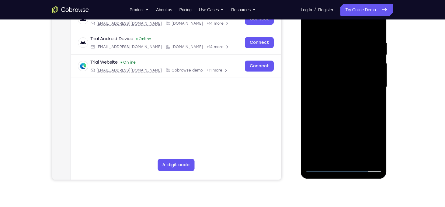
click at [376, 74] on div at bounding box center [343, 87] width 77 height 170
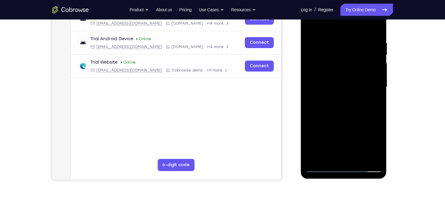
click at [376, 74] on div at bounding box center [343, 87] width 77 height 170
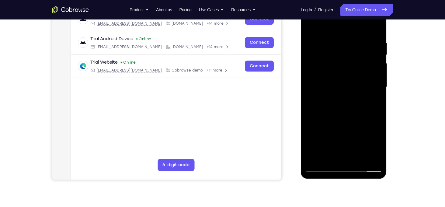
click at [376, 74] on div at bounding box center [343, 87] width 77 height 170
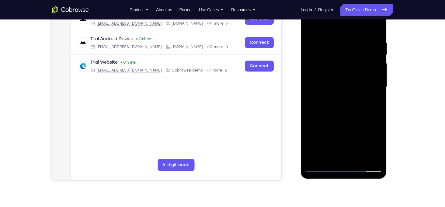
click at [376, 74] on div at bounding box center [343, 87] width 77 height 170
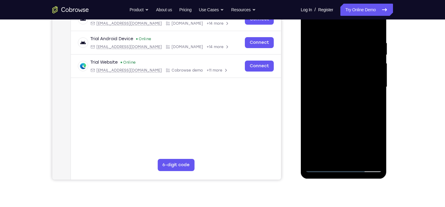
click at [376, 74] on div at bounding box center [343, 87] width 77 height 170
click at [314, 102] on div at bounding box center [343, 87] width 77 height 170
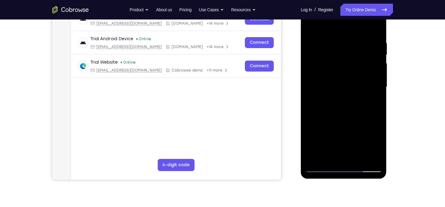
scroll to position [104, 0]
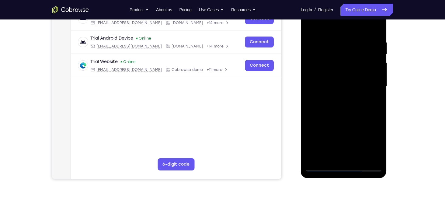
click at [376, 86] on div at bounding box center [343, 86] width 77 height 170
click at [314, 104] on div at bounding box center [343, 86] width 77 height 170
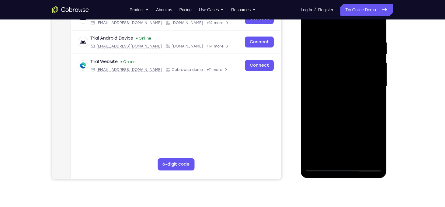
click at [311, 105] on div at bounding box center [343, 86] width 77 height 170
click at [371, 85] on div at bounding box center [343, 86] width 77 height 170
click at [375, 82] on div at bounding box center [343, 86] width 77 height 170
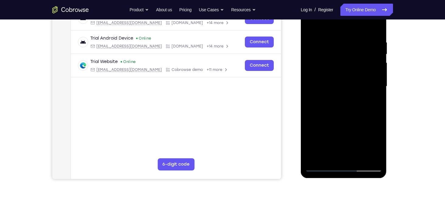
click at [375, 82] on div at bounding box center [343, 86] width 77 height 170
click at [318, 97] on div at bounding box center [343, 86] width 77 height 170
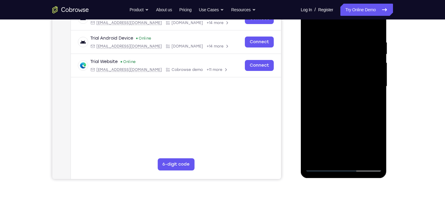
click at [318, 97] on div at bounding box center [343, 86] width 77 height 170
click at [314, 99] on div at bounding box center [343, 86] width 77 height 170
click at [374, 94] on div at bounding box center [343, 86] width 77 height 170
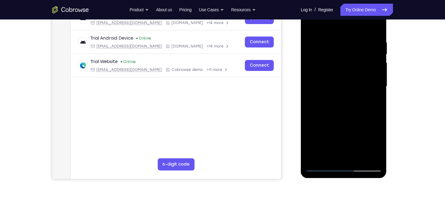
click at [374, 94] on div at bounding box center [343, 86] width 77 height 170
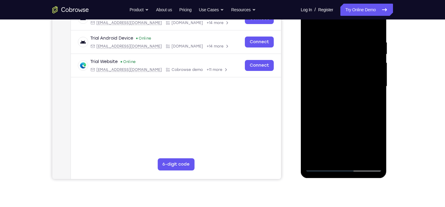
click at [374, 94] on div at bounding box center [343, 86] width 77 height 170
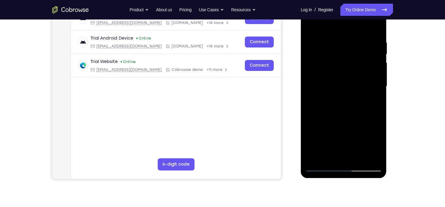
click at [374, 94] on div at bounding box center [343, 86] width 77 height 170
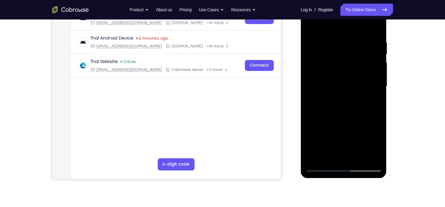
click at [374, 94] on div at bounding box center [343, 86] width 77 height 170
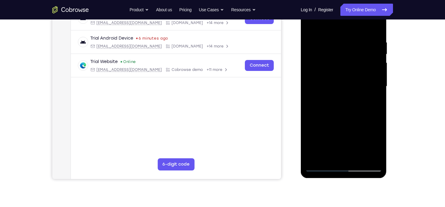
click at [373, 56] on div at bounding box center [343, 86] width 77 height 170
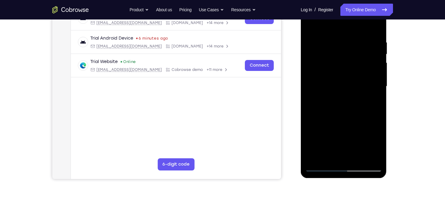
click at [373, 56] on div at bounding box center [343, 86] width 77 height 170
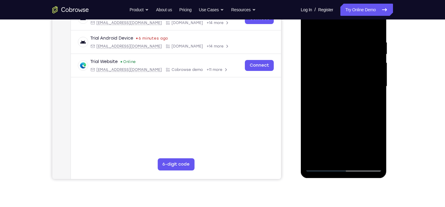
click at [373, 56] on div at bounding box center [343, 86] width 77 height 170
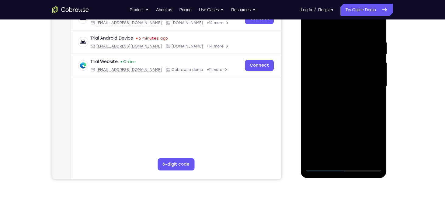
click at [373, 56] on div at bounding box center [343, 86] width 77 height 170
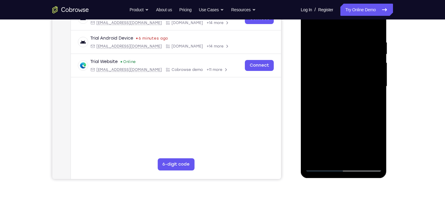
click at [373, 56] on div at bounding box center [343, 86] width 77 height 170
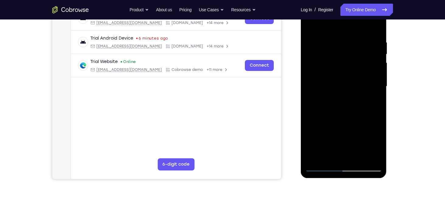
click at [373, 56] on div at bounding box center [343, 86] width 77 height 170
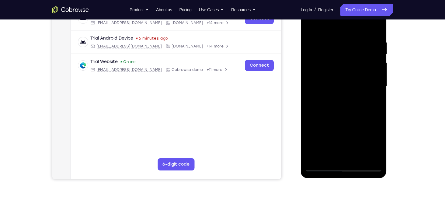
click at [373, 56] on div at bounding box center [343, 86] width 77 height 170
click at [318, 81] on div at bounding box center [343, 86] width 77 height 170
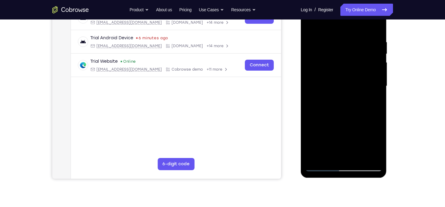
click at [374, 98] on div at bounding box center [343, 86] width 77 height 170
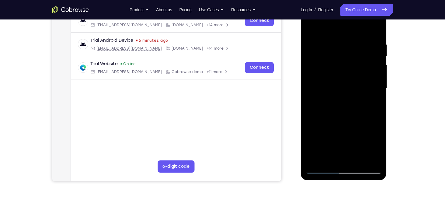
scroll to position [101, 0]
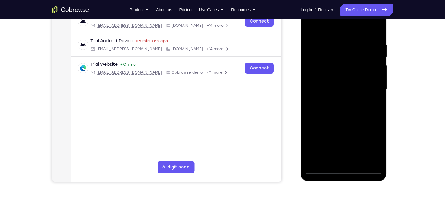
click at [377, 87] on div at bounding box center [343, 89] width 77 height 170
click at [314, 98] on div at bounding box center [343, 89] width 77 height 170
click at [315, 96] on div at bounding box center [343, 89] width 77 height 170
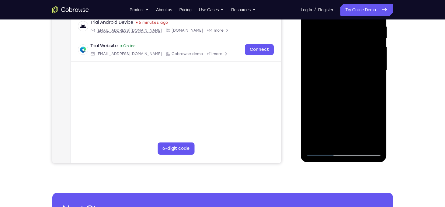
scroll to position [95, 0]
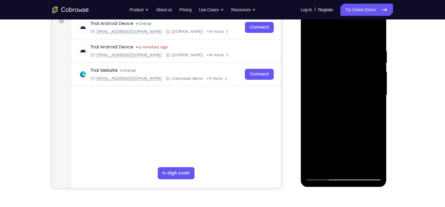
click at [356, 79] on div at bounding box center [343, 95] width 77 height 170
click at [372, 83] on div at bounding box center [343, 95] width 77 height 170
click at [377, 85] on div at bounding box center [343, 95] width 77 height 170
click at [375, 84] on div at bounding box center [343, 95] width 77 height 170
click at [372, 78] on div at bounding box center [343, 95] width 77 height 170
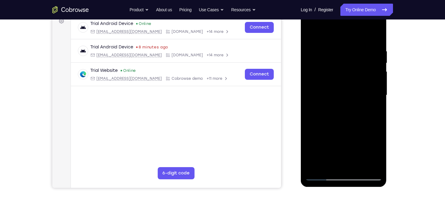
click at [372, 78] on div at bounding box center [343, 95] width 77 height 170
click at [377, 76] on div at bounding box center [343, 95] width 77 height 170
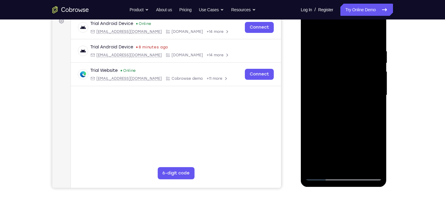
click at [377, 76] on div at bounding box center [343, 95] width 77 height 170
click at [377, 77] on div at bounding box center [343, 95] width 77 height 170
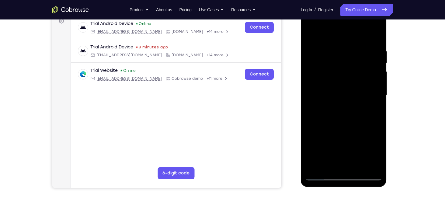
click at [377, 77] on div at bounding box center [343, 95] width 77 height 170
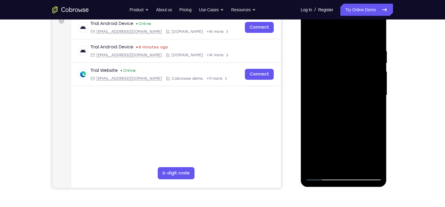
click at [377, 77] on div at bounding box center [343, 95] width 77 height 170
click at [374, 37] on div at bounding box center [343, 95] width 77 height 170
click at [361, 165] on div at bounding box center [343, 95] width 77 height 170
click at [346, 129] on div at bounding box center [343, 95] width 77 height 170
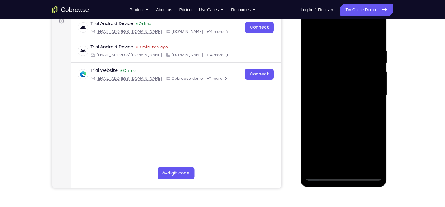
click at [329, 87] on div at bounding box center [343, 95] width 77 height 170
click at [312, 38] on div at bounding box center [343, 95] width 77 height 170
click at [332, 115] on div at bounding box center [343, 95] width 77 height 170
click at [326, 34] on div at bounding box center [343, 95] width 77 height 170
click at [317, 49] on div at bounding box center [343, 95] width 77 height 170
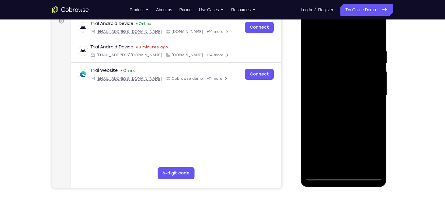
click at [374, 36] on div at bounding box center [343, 95] width 77 height 170
click at [344, 86] on div at bounding box center [343, 95] width 77 height 170
click at [366, 84] on div at bounding box center [343, 95] width 77 height 170
click at [319, 84] on div at bounding box center [343, 95] width 77 height 170
click at [311, 34] on div at bounding box center [343, 95] width 77 height 170
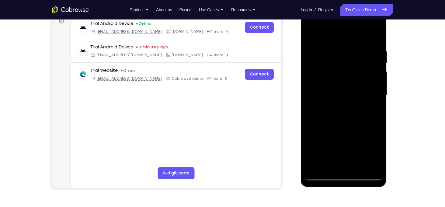
click at [311, 34] on div at bounding box center [343, 95] width 77 height 170
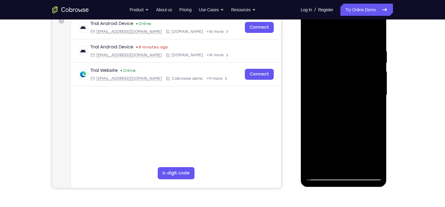
drag, startPoint x: 334, startPoint y: 54, endPoint x: 325, endPoint y: 158, distance: 103.7
click at [325, 158] on div at bounding box center [343, 95] width 77 height 170
click at [335, 50] on div at bounding box center [343, 95] width 77 height 170
click at [375, 76] on div at bounding box center [343, 95] width 77 height 170
click at [309, 99] on div at bounding box center [343, 95] width 77 height 170
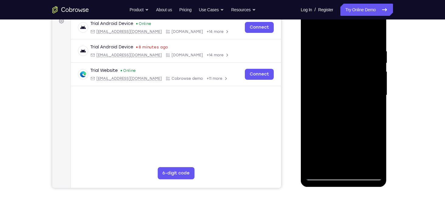
click at [373, 81] on div at bounding box center [343, 95] width 77 height 170
click at [371, 72] on div at bounding box center [343, 95] width 77 height 170
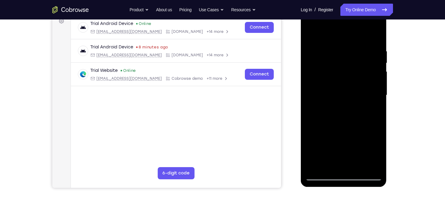
click at [371, 72] on div at bounding box center [343, 95] width 77 height 170
click at [371, 5] on div at bounding box center [344, 5] width 86 height 0
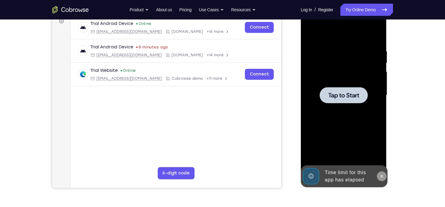
click at [382, 176] on icon at bounding box center [381, 176] width 5 height 5
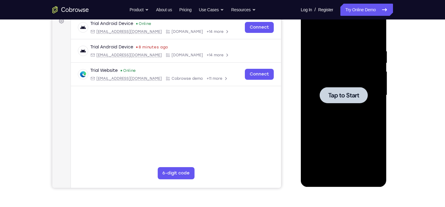
click at [355, 98] on span "Tap to Start" at bounding box center [343, 95] width 31 height 6
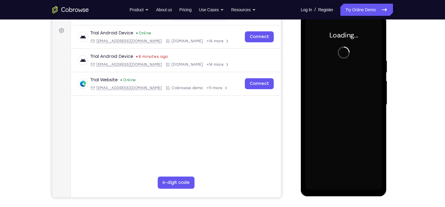
scroll to position [85, 0]
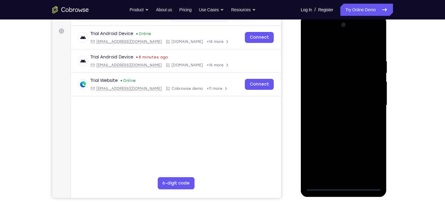
click at [345, 188] on div at bounding box center [343, 105] width 77 height 170
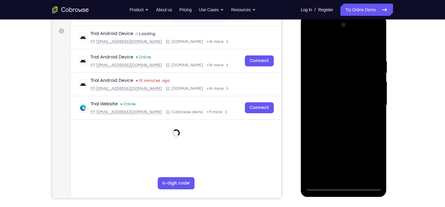
click at [370, 163] on div at bounding box center [343, 105] width 77 height 170
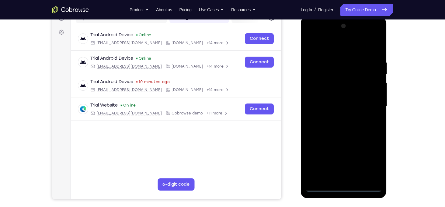
scroll to position [84, 0]
click at [321, 45] on div at bounding box center [343, 106] width 77 height 170
click at [371, 106] on div at bounding box center [343, 106] width 77 height 170
click at [337, 119] on div at bounding box center [343, 106] width 77 height 170
click at [333, 101] on div at bounding box center [343, 106] width 77 height 170
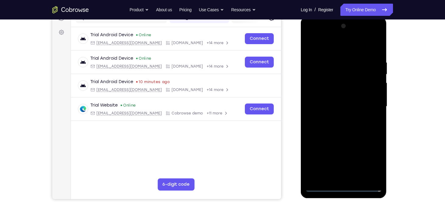
click at [335, 96] on div at bounding box center [343, 106] width 77 height 170
click at [345, 107] on div at bounding box center [343, 106] width 77 height 170
click at [372, 114] on div at bounding box center [343, 106] width 77 height 170
click at [365, 67] on div at bounding box center [343, 106] width 77 height 170
click at [357, 126] on div at bounding box center [343, 106] width 77 height 170
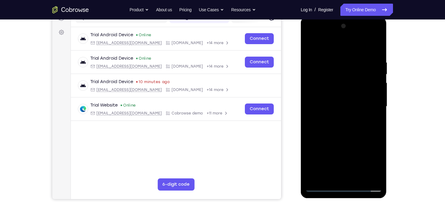
click at [343, 130] on div at bounding box center [343, 106] width 77 height 170
click at [359, 178] on div at bounding box center [343, 106] width 77 height 170
click at [340, 142] on div at bounding box center [343, 106] width 77 height 170
click at [332, 115] on div at bounding box center [343, 106] width 77 height 170
click at [331, 174] on div at bounding box center [343, 106] width 77 height 170
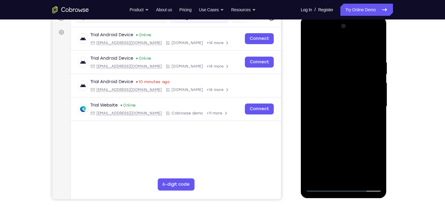
click at [359, 140] on div at bounding box center [343, 106] width 77 height 170
click at [338, 44] on div at bounding box center [343, 106] width 77 height 170
click at [315, 64] on div at bounding box center [343, 106] width 77 height 170
click at [372, 96] on div at bounding box center [343, 106] width 77 height 170
click at [371, 101] on div at bounding box center [343, 106] width 77 height 170
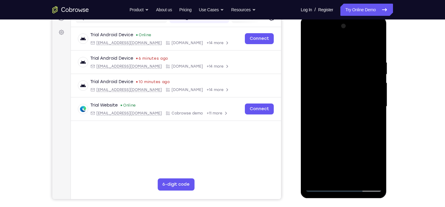
click at [377, 104] on div at bounding box center [343, 106] width 77 height 170
click at [311, 44] on div at bounding box center [343, 106] width 77 height 170
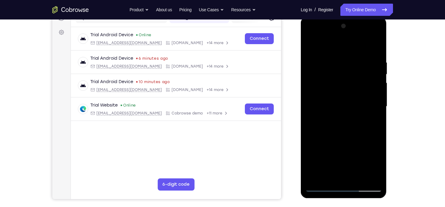
click at [340, 113] on div at bounding box center [343, 106] width 77 height 170
click at [376, 162] on div at bounding box center [343, 106] width 77 height 170
click at [309, 48] on div at bounding box center [343, 106] width 77 height 170
click at [314, 151] on div at bounding box center [343, 106] width 77 height 170
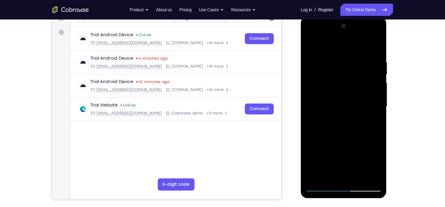
click at [334, 44] on div at bounding box center [343, 106] width 77 height 170
click at [319, 62] on div at bounding box center [343, 106] width 77 height 170
click at [310, 45] on div at bounding box center [343, 106] width 77 height 170
click at [313, 46] on div at bounding box center [343, 106] width 77 height 170
click at [337, 73] on div at bounding box center [343, 106] width 77 height 170
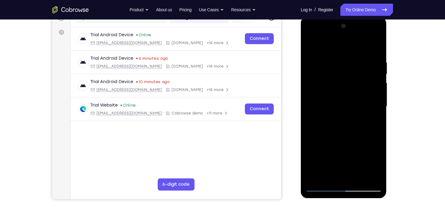
click at [377, 164] on div at bounding box center [343, 106] width 77 height 170
click at [330, 175] on div at bounding box center [343, 106] width 77 height 170
click at [312, 163] on div at bounding box center [343, 106] width 77 height 170
click at [372, 115] on div at bounding box center [343, 106] width 77 height 170
click at [312, 48] on div at bounding box center [343, 106] width 77 height 170
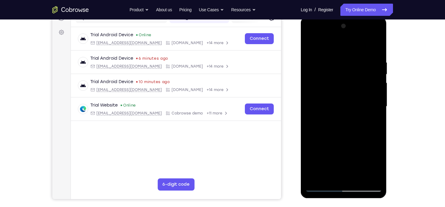
click at [312, 48] on div at bounding box center [343, 106] width 77 height 170
click at [334, 57] on div at bounding box center [343, 106] width 77 height 170
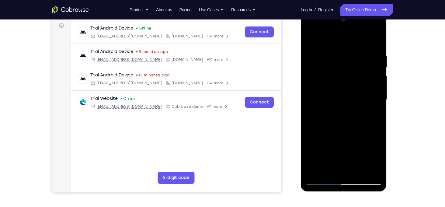
scroll to position [91, 0]
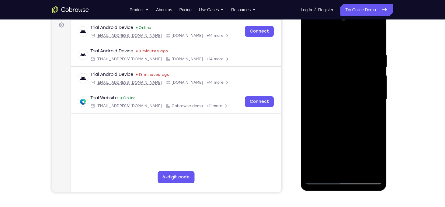
click at [373, 100] on div at bounding box center [343, 99] width 77 height 170
click at [377, 99] on div at bounding box center [343, 99] width 77 height 170
click at [374, 98] on div at bounding box center [343, 99] width 77 height 170
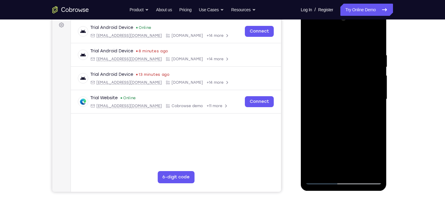
click at [376, 97] on div at bounding box center [343, 99] width 77 height 170
click at [312, 114] on div at bounding box center [343, 99] width 77 height 170
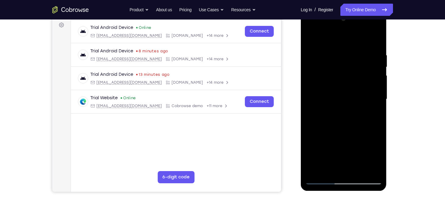
click at [375, 104] on div at bounding box center [343, 99] width 77 height 170
click at [374, 108] on div at bounding box center [343, 99] width 77 height 170
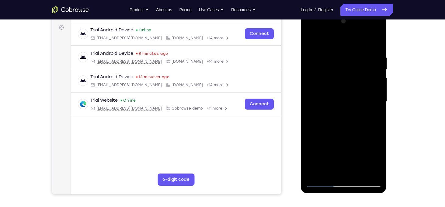
scroll to position [88, 0]
click at [374, 108] on div at bounding box center [343, 102] width 77 height 170
click at [376, 105] on div at bounding box center [343, 102] width 77 height 170
click at [314, 126] on div at bounding box center [343, 102] width 77 height 170
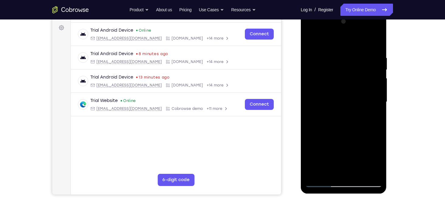
click at [375, 134] on div at bounding box center [343, 102] width 77 height 170
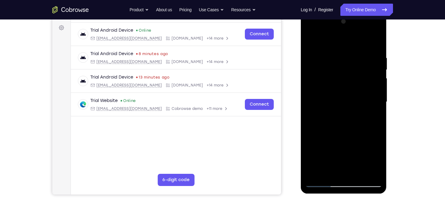
click at [375, 134] on div at bounding box center [343, 102] width 77 height 170
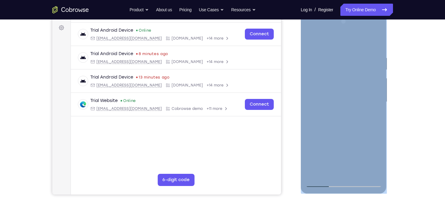
drag, startPoint x: 305, startPoint y: 119, endPoint x: 308, endPoint y: 117, distance: 3.7
click at [308, 117] on div at bounding box center [344, 102] width 86 height 181
drag, startPoint x: 308, startPoint y: 117, endPoint x: 313, endPoint y: 117, distance: 5.5
click at [313, 117] on div at bounding box center [343, 102] width 77 height 170
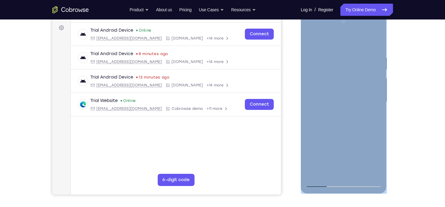
click at [374, 102] on div at bounding box center [343, 102] width 77 height 170
click at [314, 118] on div at bounding box center [343, 102] width 77 height 170
click at [373, 101] on div at bounding box center [343, 102] width 77 height 170
click at [373, 141] on div at bounding box center [343, 102] width 77 height 170
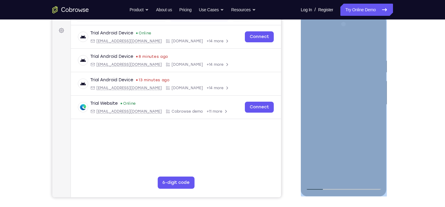
scroll to position [86, 0]
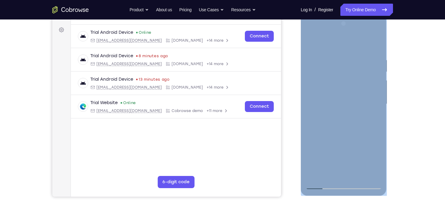
click at [374, 122] on div at bounding box center [343, 104] width 77 height 170
click at [376, 55] on div at bounding box center [343, 104] width 77 height 170
click at [374, 71] on div at bounding box center [343, 104] width 77 height 170
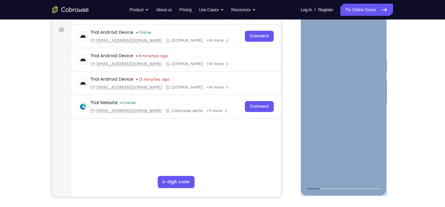
click at [374, 71] on div at bounding box center [343, 104] width 77 height 170
click at [315, 93] on div at bounding box center [343, 104] width 77 height 170
click at [374, 94] on div at bounding box center [343, 104] width 77 height 170
click at [374, 91] on div at bounding box center [343, 104] width 77 height 170
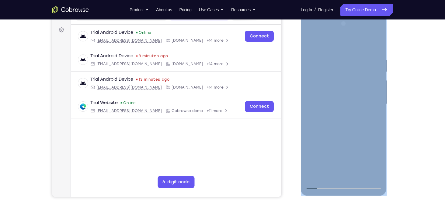
click at [374, 91] on div at bounding box center [343, 104] width 77 height 170
click at [375, 63] on div at bounding box center [343, 104] width 77 height 170
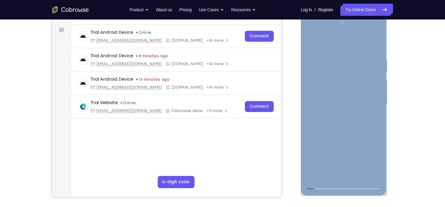
click at [374, 45] on div at bounding box center [343, 104] width 77 height 170
click at [358, 174] on div at bounding box center [343, 104] width 77 height 170
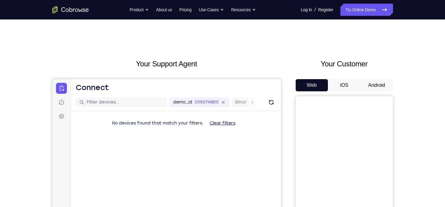
click at [371, 83] on button "Android" at bounding box center [376, 85] width 33 height 12
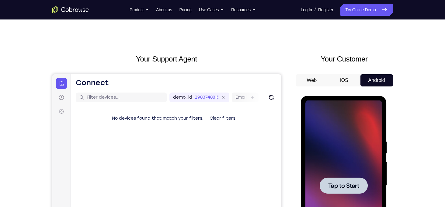
click at [346, 183] on span "Tap to Start" at bounding box center [343, 185] width 31 height 6
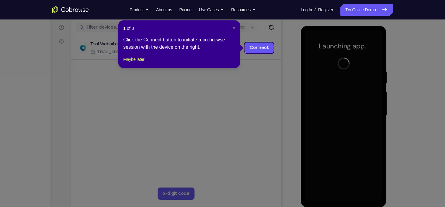
scroll to position [74, 0]
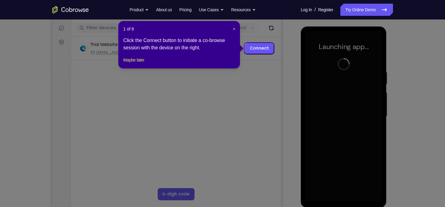
click at [235, 29] on div "1 of 8 × Click the Connect button to initiate a co-browse session with the devi…" at bounding box center [179, 44] width 122 height 47
click at [234, 29] on span "×" at bounding box center [233, 28] width 2 height 5
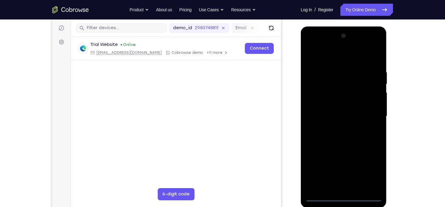
click at [346, 197] on div at bounding box center [343, 116] width 77 height 170
click at [370, 170] on div at bounding box center [343, 116] width 77 height 170
click at [322, 58] on div at bounding box center [343, 116] width 77 height 170
click at [370, 116] on div at bounding box center [343, 116] width 77 height 170
click at [337, 126] on div at bounding box center [343, 116] width 77 height 170
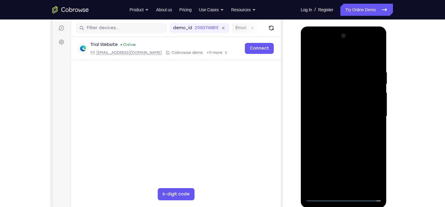
click at [339, 113] on div at bounding box center [343, 116] width 77 height 170
click at [339, 102] on div at bounding box center [343, 116] width 77 height 170
click at [347, 119] on div at bounding box center [343, 116] width 77 height 170
click at [348, 139] on div at bounding box center [343, 116] width 77 height 170
click at [358, 187] on div at bounding box center [343, 116] width 77 height 170
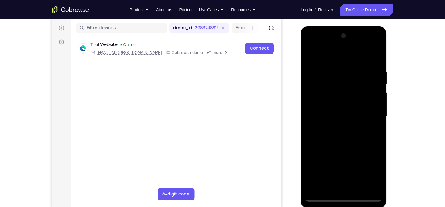
click at [349, 148] on div at bounding box center [343, 116] width 77 height 170
drag, startPoint x: 344, startPoint y: 59, endPoint x: 343, endPoint y: 23, distance: 35.9
click at [343, 26] on html "Online web based iOS Simulators and Android Emulators. Run iPhone, iPad, Mobile…" at bounding box center [344, 117] width 87 height 182
click at [340, 106] on div at bounding box center [343, 116] width 77 height 170
click at [334, 167] on div at bounding box center [343, 116] width 77 height 170
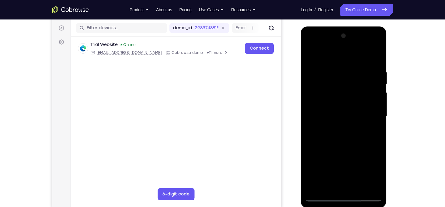
click at [347, 167] on div at bounding box center [343, 116] width 77 height 170
click at [327, 187] on div at bounding box center [343, 116] width 77 height 170
drag, startPoint x: 358, startPoint y: 162, endPoint x: 342, endPoint y: 58, distance: 105.4
click at [342, 58] on div at bounding box center [343, 116] width 77 height 170
click at [311, 179] on div at bounding box center [343, 116] width 77 height 170
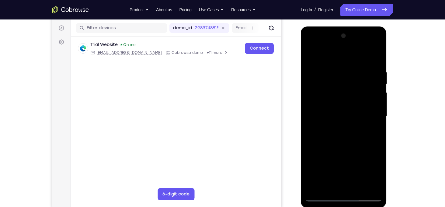
click at [374, 126] on div at bounding box center [343, 116] width 77 height 170
click at [335, 129] on div at bounding box center [343, 116] width 77 height 170
click at [369, 134] on div at bounding box center [343, 116] width 77 height 170
click at [371, 134] on div at bounding box center [343, 116] width 77 height 170
click at [312, 56] on div at bounding box center [343, 116] width 77 height 170
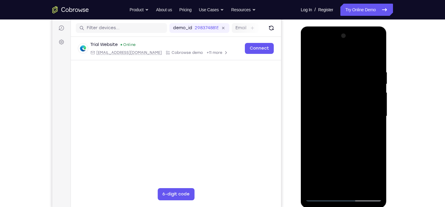
click at [312, 56] on div at bounding box center [343, 116] width 77 height 170
click at [335, 73] on div at bounding box center [343, 116] width 77 height 170
click at [377, 78] on div at bounding box center [343, 116] width 77 height 170
click at [375, 56] on div at bounding box center [343, 116] width 77 height 170
click at [359, 185] on div at bounding box center [343, 116] width 77 height 170
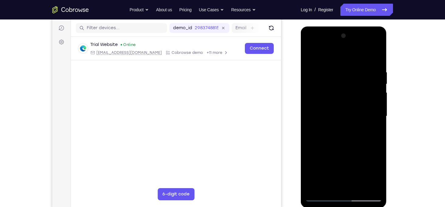
click at [343, 106] on div at bounding box center [343, 116] width 77 height 170
click at [327, 169] on div at bounding box center [343, 116] width 77 height 170
click at [333, 184] on div at bounding box center [343, 116] width 77 height 170
click at [330, 183] on div at bounding box center [343, 116] width 77 height 170
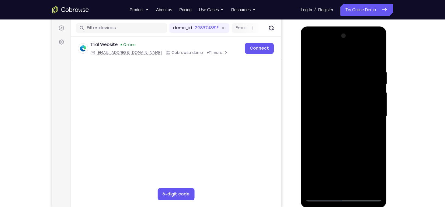
click at [361, 163] on div at bounding box center [343, 116] width 77 height 170
click at [371, 125] on div at bounding box center [343, 116] width 77 height 170
click at [342, 103] on div at bounding box center [343, 116] width 77 height 170
click at [310, 56] on div at bounding box center [343, 116] width 77 height 170
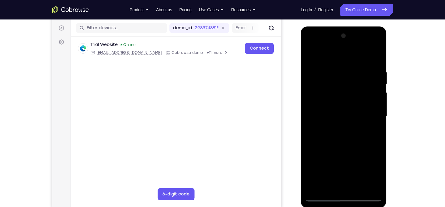
click at [336, 67] on div at bounding box center [343, 116] width 77 height 170
click at [378, 133] on div at bounding box center [343, 116] width 77 height 170
click at [374, 127] on div at bounding box center [343, 116] width 77 height 170
click at [367, 122] on div at bounding box center [343, 116] width 77 height 170
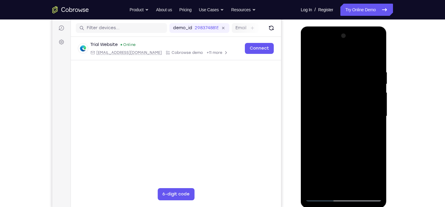
click at [370, 119] on div at bounding box center [343, 116] width 77 height 170
click at [374, 118] on div at bounding box center [343, 116] width 77 height 170
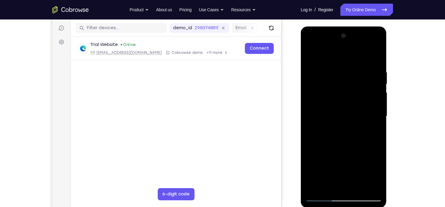
click at [374, 118] on div at bounding box center [343, 116] width 77 height 170
click at [375, 58] on div at bounding box center [343, 116] width 77 height 170
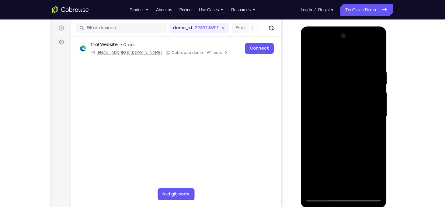
click at [360, 186] on div at bounding box center [343, 116] width 77 height 170
click at [342, 108] on div at bounding box center [343, 116] width 77 height 170
click at [328, 187] on div at bounding box center [343, 116] width 77 height 170
click at [312, 153] on div at bounding box center [343, 116] width 77 height 170
click at [312, 57] on div at bounding box center [343, 116] width 77 height 170
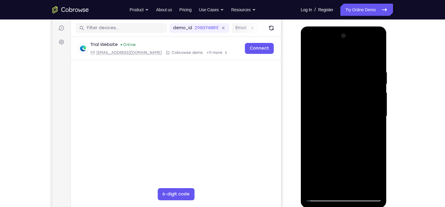
click at [336, 118] on div at bounding box center [343, 116] width 77 height 170
click at [337, 153] on div at bounding box center [343, 116] width 77 height 170
click at [349, 154] on div at bounding box center [343, 116] width 77 height 170
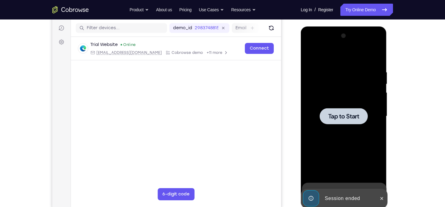
click at [337, 119] on span "Tap to Start" at bounding box center [343, 116] width 31 height 6
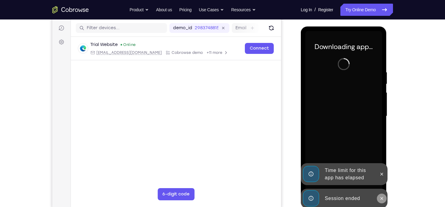
click at [383, 200] on icon at bounding box center [381, 198] width 5 height 5
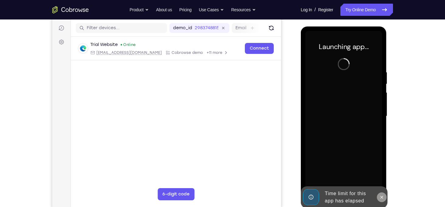
click at [383, 197] on icon at bounding box center [381, 197] width 5 height 5
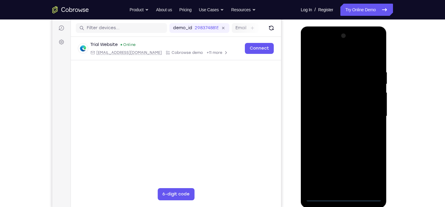
click at [341, 198] on div at bounding box center [343, 116] width 77 height 170
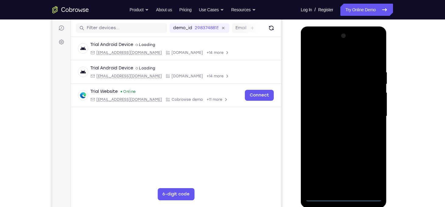
click at [367, 173] on div at bounding box center [343, 116] width 77 height 170
click at [321, 53] on div at bounding box center [343, 116] width 77 height 170
click at [368, 114] on div at bounding box center [343, 116] width 77 height 170
click at [340, 188] on div at bounding box center [343, 116] width 77 height 170
click at [336, 114] on div at bounding box center [343, 116] width 77 height 170
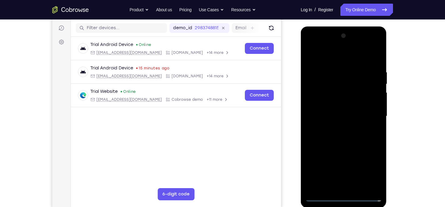
click at [336, 104] on div at bounding box center [343, 116] width 77 height 170
click at [375, 103] on div at bounding box center [343, 116] width 77 height 170
click at [357, 116] on div at bounding box center [343, 116] width 77 height 170
click at [349, 144] on div at bounding box center [343, 116] width 77 height 170
click at [358, 190] on div at bounding box center [343, 116] width 77 height 170
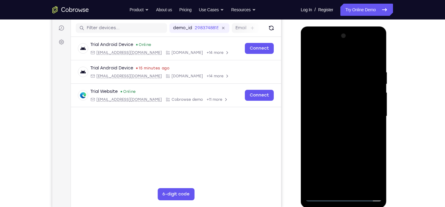
click at [343, 146] on div at bounding box center [343, 116] width 77 height 170
click at [335, 122] on div at bounding box center [343, 116] width 77 height 170
click at [332, 153] on div at bounding box center [343, 116] width 77 height 170
click at [349, 153] on div at bounding box center [343, 116] width 77 height 170
click at [330, 187] on div at bounding box center [343, 116] width 77 height 170
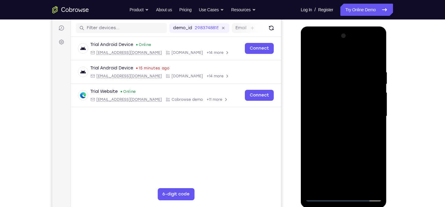
drag, startPoint x: 356, startPoint y: 172, endPoint x: 367, endPoint y: 71, distance: 101.5
click at [367, 71] on div at bounding box center [343, 116] width 77 height 170
drag, startPoint x: 333, startPoint y: 168, endPoint x: 339, endPoint y: 131, distance: 37.7
click at [339, 131] on div at bounding box center [343, 116] width 77 height 170
click at [310, 156] on div at bounding box center [343, 116] width 77 height 170
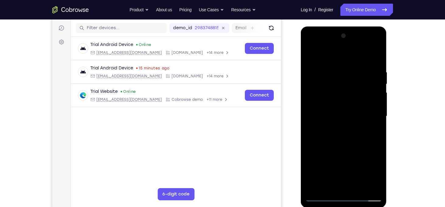
click at [374, 125] on div at bounding box center [343, 116] width 77 height 170
click at [324, 99] on div at bounding box center [343, 116] width 77 height 170
click at [342, 153] on div at bounding box center [343, 116] width 77 height 170
click at [312, 56] on div at bounding box center [343, 116] width 77 height 170
click at [324, 121] on div at bounding box center [343, 116] width 77 height 170
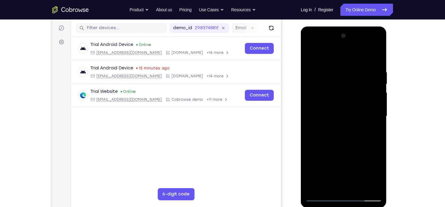
scroll to position [77, 0]
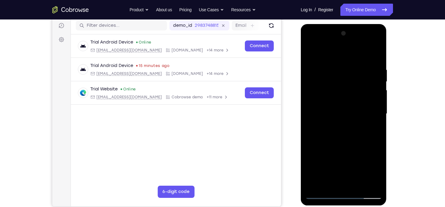
click at [333, 181] on div at bounding box center [343, 114] width 77 height 170
click at [377, 172] on div at bounding box center [343, 114] width 77 height 170
click at [329, 185] on div at bounding box center [343, 114] width 77 height 170
click at [359, 160] on div at bounding box center [343, 114] width 77 height 170
click at [308, 146] on div at bounding box center [343, 114] width 77 height 170
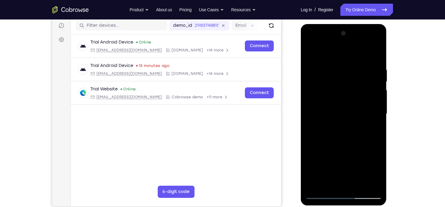
click at [311, 55] on div at bounding box center [343, 114] width 77 height 170
click at [333, 65] on div at bounding box center [343, 114] width 77 height 170
click at [371, 119] on div at bounding box center [343, 114] width 77 height 170
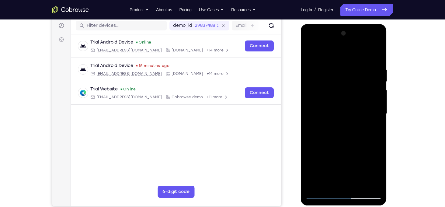
click at [371, 119] on div at bounding box center [343, 114] width 77 height 170
click at [378, 118] on div at bounding box center [343, 114] width 77 height 170
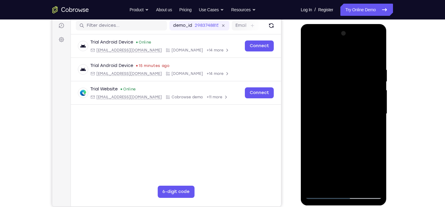
click at [378, 118] on div at bounding box center [343, 114] width 77 height 170
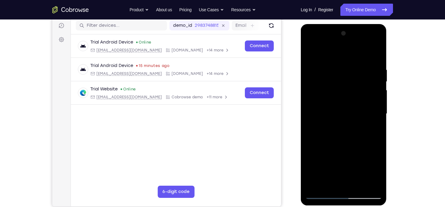
click at [378, 118] on div at bounding box center [343, 114] width 77 height 170
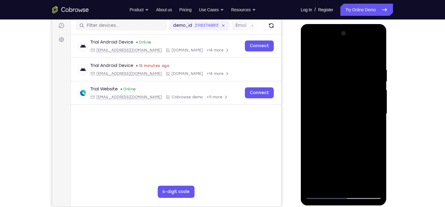
click at [378, 118] on div at bounding box center [343, 114] width 77 height 170
click at [377, 105] on div at bounding box center [343, 114] width 77 height 170
click at [374, 56] on div at bounding box center [343, 114] width 77 height 170
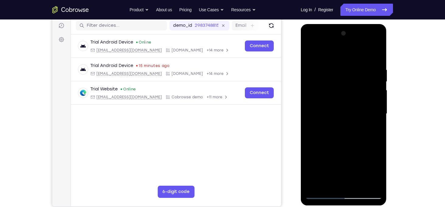
click at [360, 185] on div at bounding box center [343, 114] width 77 height 170
click at [334, 106] on div at bounding box center [343, 114] width 77 height 170
click at [311, 55] on div at bounding box center [343, 114] width 77 height 170
click at [338, 103] on div at bounding box center [343, 114] width 77 height 170
click at [376, 173] on div at bounding box center [343, 114] width 77 height 170
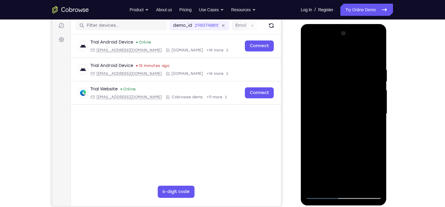
click at [376, 173] on div at bounding box center [343, 114] width 77 height 170
click at [308, 55] on div at bounding box center [343, 114] width 77 height 170
drag, startPoint x: 347, startPoint y: 125, endPoint x: 353, endPoint y: 60, distance: 65.0
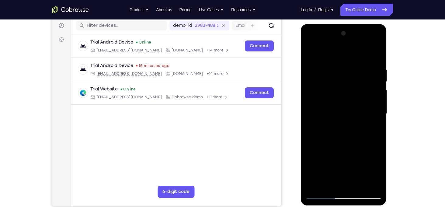
click at [353, 60] on div at bounding box center [343, 114] width 77 height 170
drag, startPoint x: 365, startPoint y: 153, endPoint x: 364, endPoint y: 77, distance: 75.4
click at [364, 77] on div at bounding box center [343, 114] width 77 height 170
drag, startPoint x: 361, startPoint y: 153, endPoint x: 359, endPoint y: 69, distance: 83.9
click at [359, 69] on div at bounding box center [343, 114] width 77 height 170
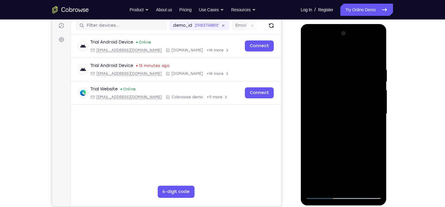
drag, startPoint x: 359, startPoint y: 136, endPoint x: 351, endPoint y: 52, distance: 84.2
click at [351, 52] on div at bounding box center [343, 114] width 77 height 170
click at [358, 111] on div at bounding box center [343, 114] width 77 height 170
click at [378, 107] on div at bounding box center [343, 114] width 77 height 170
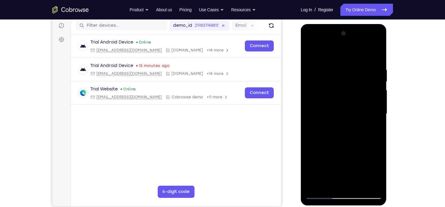
click at [378, 107] on div at bounding box center [343, 114] width 77 height 170
drag, startPoint x: 357, startPoint y: 146, endPoint x: 363, endPoint y: 45, distance: 101.0
click at [363, 45] on div at bounding box center [343, 114] width 77 height 170
drag, startPoint x: 363, startPoint y: 160, endPoint x: 356, endPoint y: 100, distance: 60.5
click at [356, 100] on div at bounding box center [343, 114] width 77 height 170
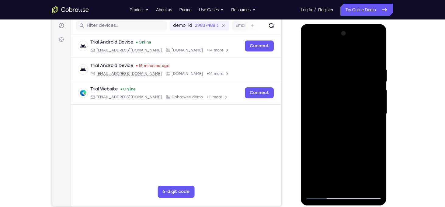
drag, startPoint x: 360, startPoint y: 121, endPoint x: 358, endPoint y: 51, distance: 70.2
click at [358, 51] on div at bounding box center [343, 114] width 77 height 170
drag, startPoint x: 357, startPoint y: 139, endPoint x: 351, endPoint y: 58, distance: 81.1
click at [351, 58] on div at bounding box center [343, 114] width 77 height 170
drag, startPoint x: 355, startPoint y: 153, endPoint x: 349, endPoint y: 65, distance: 88.6
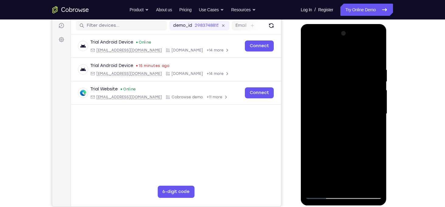
click at [349, 65] on div at bounding box center [343, 114] width 77 height 170
drag, startPoint x: 353, startPoint y: 131, endPoint x: 348, endPoint y: 52, distance: 79.5
click at [348, 52] on div at bounding box center [343, 114] width 77 height 170
drag, startPoint x: 353, startPoint y: 147, endPoint x: 348, endPoint y: 84, distance: 63.4
click at [348, 84] on div at bounding box center [343, 114] width 77 height 170
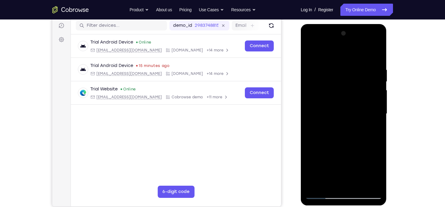
click at [350, 108] on div at bounding box center [343, 114] width 77 height 170
drag, startPoint x: 354, startPoint y: 136, endPoint x: 358, endPoint y: 56, distance: 79.4
click at [358, 56] on div at bounding box center [343, 114] width 77 height 170
drag, startPoint x: 354, startPoint y: 146, endPoint x: 345, endPoint y: 88, distance: 58.7
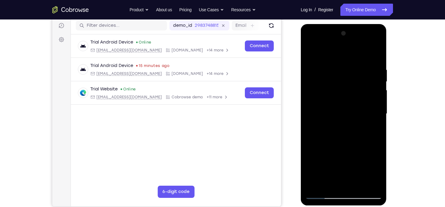
click at [345, 88] on div at bounding box center [343, 114] width 77 height 170
click at [369, 44] on div at bounding box center [343, 114] width 77 height 170
click at [338, 59] on div at bounding box center [343, 114] width 77 height 170
click at [339, 79] on div at bounding box center [343, 114] width 77 height 170
drag, startPoint x: 327, startPoint y: 179, endPoint x: 329, endPoint y: 75, distance: 103.6
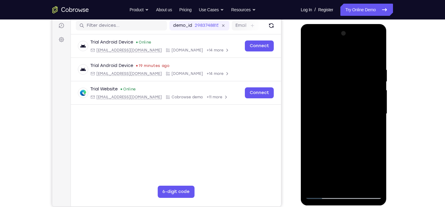
click at [329, 75] on div at bounding box center [343, 114] width 77 height 170
click at [337, 156] on div at bounding box center [343, 114] width 77 height 170
drag, startPoint x: 346, startPoint y: 151, endPoint x: 341, endPoint y: 50, distance: 101.4
click at [341, 50] on div at bounding box center [343, 114] width 77 height 170
drag, startPoint x: 353, startPoint y: 158, endPoint x: 363, endPoint y: 62, distance: 96.8
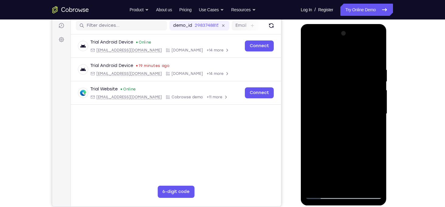
click at [363, 62] on div at bounding box center [343, 114] width 77 height 170
drag, startPoint x: 356, startPoint y: 176, endPoint x: 345, endPoint y: 90, distance: 87.0
click at [345, 90] on div at bounding box center [343, 114] width 77 height 170
drag, startPoint x: 352, startPoint y: 137, endPoint x: 347, endPoint y: 47, distance: 89.8
click at [347, 47] on div at bounding box center [343, 114] width 77 height 170
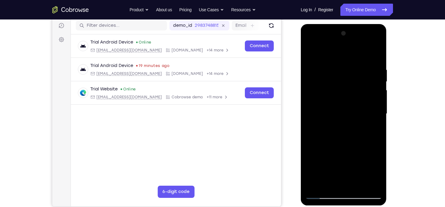
drag, startPoint x: 358, startPoint y: 139, endPoint x: 356, endPoint y: 65, distance: 74.2
click at [356, 65] on div at bounding box center [343, 114] width 77 height 170
drag, startPoint x: 356, startPoint y: 156, endPoint x: 336, endPoint y: 66, distance: 92.2
click at [336, 66] on div at bounding box center [343, 114] width 77 height 170
drag, startPoint x: 338, startPoint y: 130, endPoint x: 339, endPoint y: 34, distance: 96.3
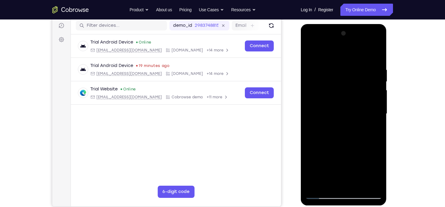
click at [339, 34] on div at bounding box center [343, 114] width 77 height 170
drag, startPoint x: 358, startPoint y: 158, endPoint x: 359, endPoint y: 77, distance: 80.2
click at [359, 77] on div at bounding box center [343, 114] width 77 height 170
drag, startPoint x: 351, startPoint y: 158, endPoint x: 341, endPoint y: 58, distance: 100.5
click at [341, 58] on div at bounding box center [343, 114] width 77 height 170
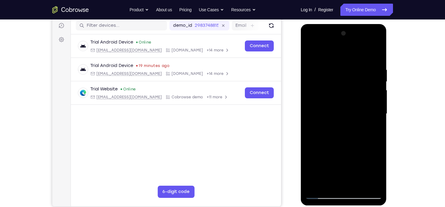
drag, startPoint x: 351, startPoint y: 133, endPoint x: 356, endPoint y: 63, distance: 70.4
click at [356, 63] on div at bounding box center [343, 114] width 77 height 170
drag, startPoint x: 360, startPoint y: 133, endPoint x: 350, endPoint y: 53, distance: 79.8
click at [350, 53] on div at bounding box center [343, 114] width 77 height 170
click at [352, 110] on div at bounding box center [343, 114] width 77 height 170
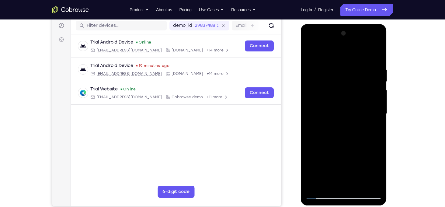
scroll to position [77, 0]
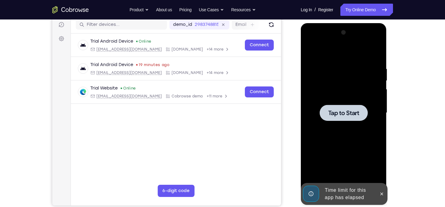
click at [338, 119] on div at bounding box center [343, 113] width 48 height 16
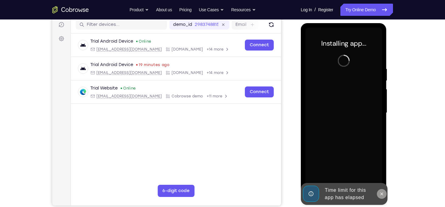
click at [381, 196] on button at bounding box center [382, 194] width 10 height 10
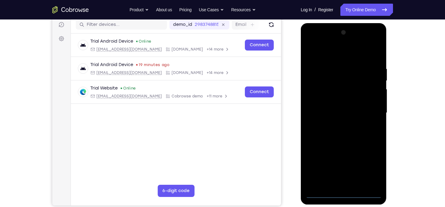
click at [343, 195] on div at bounding box center [343, 113] width 77 height 170
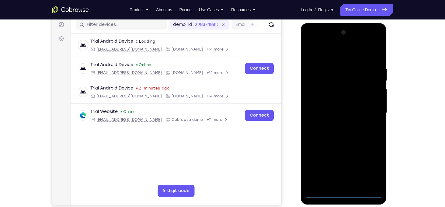
click at [370, 169] on div at bounding box center [343, 113] width 77 height 170
click at [325, 55] on div at bounding box center [343, 113] width 77 height 170
click at [372, 111] on div at bounding box center [343, 113] width 77 height 170
click at [336, 124] on div at bounding box center [343, 113] width 77 height 170
click at [334, 109] on div at bounding box center [343, 113] width 77 height 170
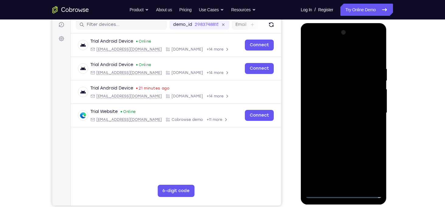
click at [334, 102] on div at bounding box center [343, 113] width 77 height 170
click at [343, 113] on div at bounding box center [343, 113] width 77 height 170
click at [341, 137] on div at bounding box center [343, 113] width 77 height 170
click at [358, 184] on div at bounding box center [343, 113] width 77 height 170
click at [340, 143] on div at bounding box center [343, 113] width 77 height 170
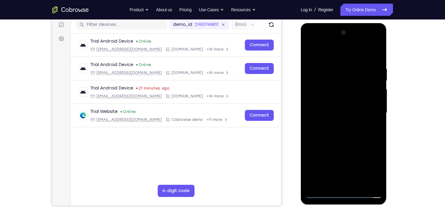
click at [336, 106] on div at bounding box center [343, 113] width 77 height 170
click at [352, 165] on div at bounding box center [343, 113] width 77 height 170
click at [366, 165] on div at bounding box center [343, 113] width 77 height 170
click at [336, 95] on div at bounding box center [343, 113] width 77 height 170
click at [348, 149] on div at bounding box center [343, 113] width 77 height 170
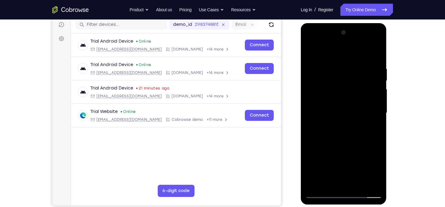
drag, startPoint x: 321, startPoint y: 56, endPoint x: 318, endPoint y: 15, distance: 41.8
click at [318, 23] on html "Online web based iOS Simulators and Android Emulators. Run iPhone, iPad, Mobile…" at bounding box center [344, 114] width 87 height 182
click at [313, 57] on div at bounding box center [343, 113] width 77 height 170
click at [308, 52] on div at bounding box center [343, 113] width 77 height 170
click at [313, 51] on div at bounding box center [343, 113] width 77 height 170
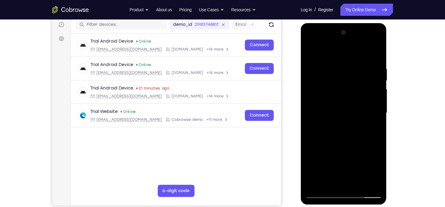
click at [341, 63] on div at bounding box center [343, 113] width 77 height 170
click at [376, 101] on div at bounding box center [343, 113] width 77 height 170
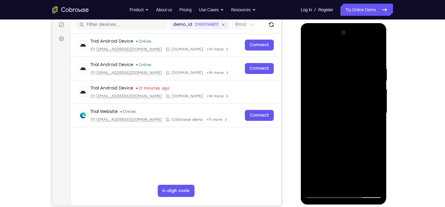
click at [376, 101] on div at bounding box center [343, 113] width 77 height 170
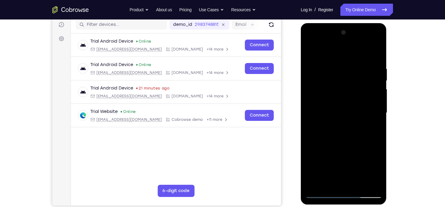
click at [376, 101] on div at bounding box center [343, 113] width 77 height 170
click at [375, 106] on div at bounding box center [343, 113] width 77 height 170
click at [376, 56] on div at bounding box center [343, 113] width 77 height 170
drag, startPoint x: 354, startPoint y: 90, endPoint x: 332, endPoint y: 213, distance: 124.8
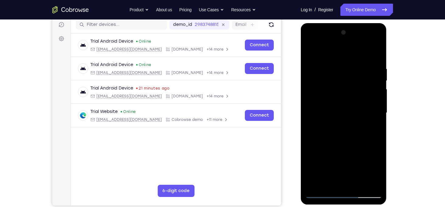
click at [332, 205] on html "Online web based iOS Simulators and Android Emulators. Run iPhone, iPad, Mobile…" at bounding box center [344, 114] width 87 height 182
click at [333, 65] on div at bounding box center [343, 113] width 77 height 170
click at [371, 94] on div at bounding box center [343, 113] width 77 height 170
click at [319, 114] on div at bounding box center [343, 113] width 77 height 170
click at [369, 98] on div at bounding box center [343, 113] width 77 height 170
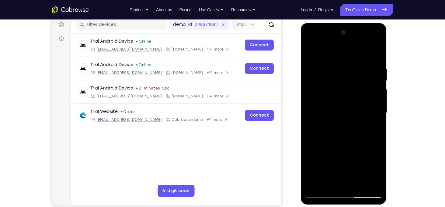
click at [369, 98] on div at bounding box center [343, 113] width 77 height 170
click at [374, 97] on div at bounding box center [343, 113] width 77 height 170
click at [310, 113] on div at bounding box center [343, 113] width 77 height 170
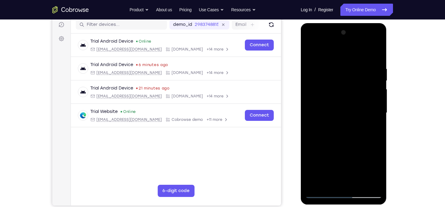
click at [374, 105] on div at bounding box center [343, 113] width 77 height 170
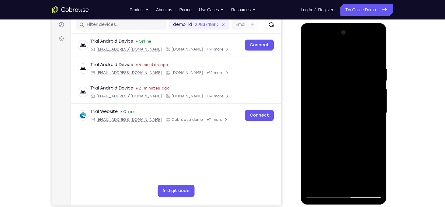
click at [315, 114] on div at bounding box center [343, 113] width 77 height 170
click at [327, 54] on div at bounding box center [343, 113] width 77 height 170
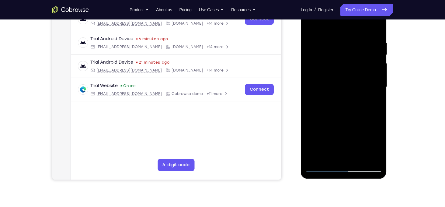
scroll to position [104, 0]
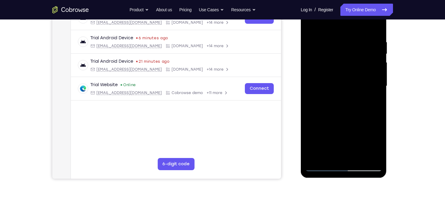
click at [320, 167] on div at bounding box center [343, 86] width 77 height 170
click at [378, 89] on div at bounding box center [343, 86] width 77 height 170
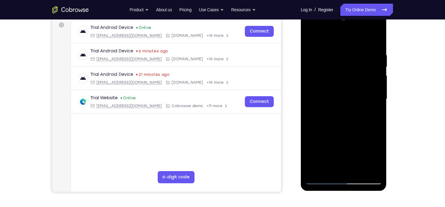
scroll to position [91, 0]
click at [375, 87] on div at bounding box center [343, 99] width 77 height 170
click at [312, 97] on div at bounding box center [343, 99] width 77 height 170
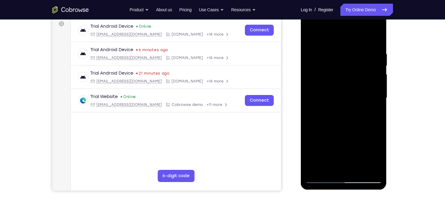
click at [374, 140] on div at bounding box center [343, 98] width 77 height 170
click at [376, 136] on div at bounding box center [343, 98] width 77 height 170
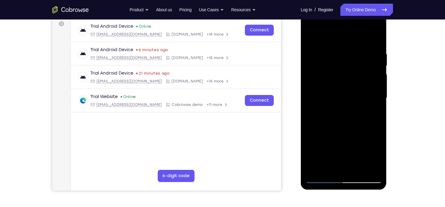
click at [375, 130] on div at bounding box center [343, 98] width 77 height 170
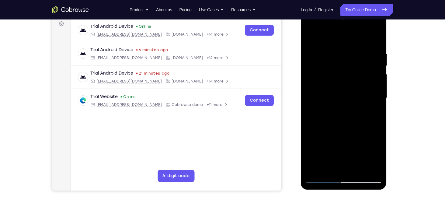
click at [375, 130] on div at bounding box center [343, 98] width 77 height 170
click at [311, 91] on div at bounding box center [343, 98] width 77 height 170
click at [374, 88] on div at bounding box center [343, 98] width 77 height 170
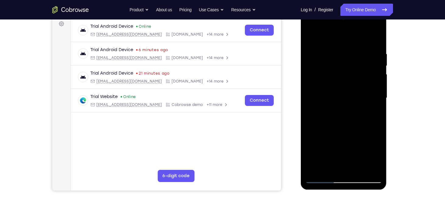
click at [311, 105] on div at bounding box center [343, 98] width 77 height 170
click at [311, 113] on div at bounding box center [343, 98] width 77 height 170
click at [374, 98] on div at bounding box center [343, 98] width 77 height 170
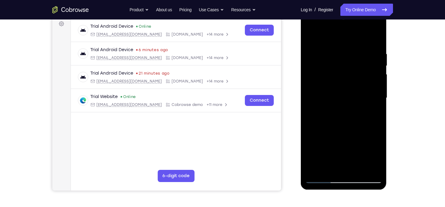
click at [374, 98] on div at bounding box center [343, 98] width 77 height 170
click at [358, 169] on div at bounding box center [343, 98] width 77 height 170
click at [345, 90] on div at bounding box center [343, 98] width 77 height 170
click at [342, 152] on div at bounding box center [343, 98] width 77 height 170
click at [371, 152] on div at bounding box center [343, 98] width 77 height 170
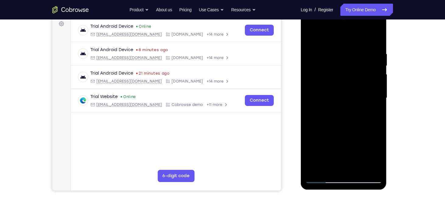
click at [330, 165] on div at bounding box center [343, 98] width 77 height 170
click at [361, 133] on div at bounding box center [343, 98] width 77 height 170
click at [373, 110] on div at bounding box center [343, 98] width 77 height 170
click at [312, 39] on div at bounding box center [343, 98] width 77 height 170
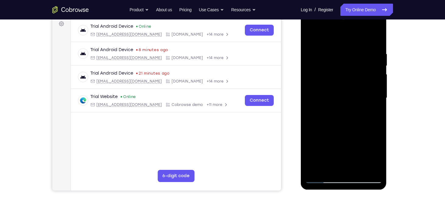
click at [337, 103] on div at bounding box center [343, 98] width 77 height 170
click at [335, 167] on div at bounding box center [343, 98] width 77 height 170
click at [329, 167] on div at bounding box center [343, 98] width 77 height 170
click at [312, 134] on div at bounding box center [343, 98] width 77 height 170
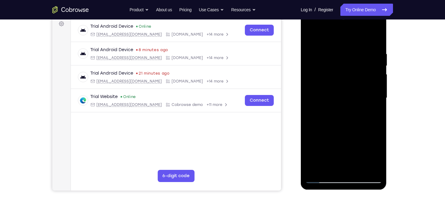
click at [310, 41] on div at bounding box center [343, 98] width 77 height 170
click at [312, 34] on div at bounding box center [343, 98] width 77 height 170
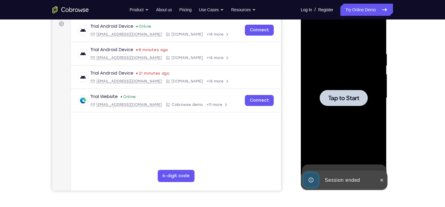
click at [353, 96] on span "Tap to Start" at bounding box center [343, 98] width 31 height 6
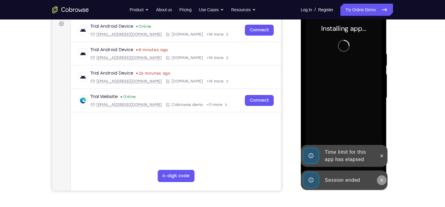
click at [384, 180] on button at bounding box center [382, 180] width 10 height 10
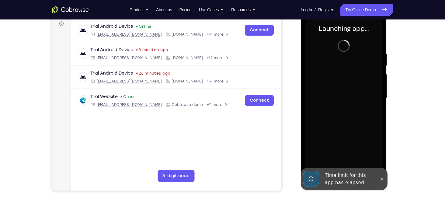
click at [384, 180] on button at bounding box center [382, 179] width 10 height 10
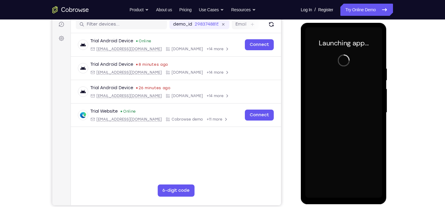
scroll to position [77, 0]
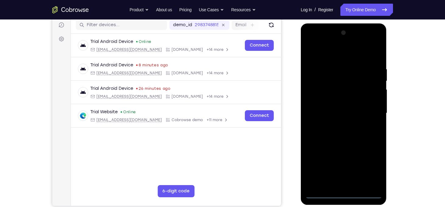
click at [347, 193] on div at bounding box center [343, 113] width 77 height 170
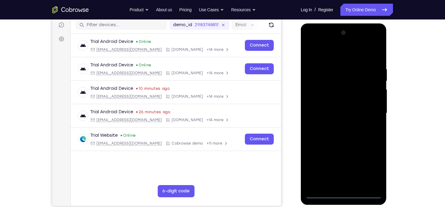
click at [367, 169] on div at bounding box center [343, 113] width 77 height 170
click at [324, 55] on div at bounding box center [343, 113] width 77 height 170
click at [369, 112] on div at bounding box center [343, 113] width 77 height 170
click at [338, 126] on div at bounding box center [343, 113] width 77 height 170
click at [347, 108] on div at bounding box center [343, 113] width 77 height 170
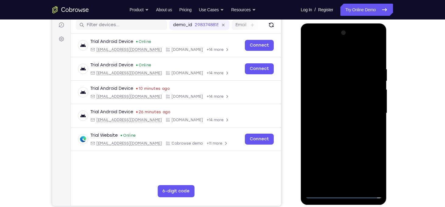
click at [345, 103] on div at bounding box center [343, 113] width 77 height 170
click at [348, 113] on div at bounding box center [343, 113] width 77 height 170
click at [335, 137] on div at bounding box center [343, 113] width 77 height 170
click at [360, 184] on div at bounding box center [343, 113] width 77 height 170
click at [349, 148] on div at bounding box center [343, 113] width 77 height 170
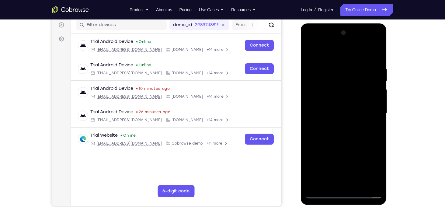
click at [341, 105] on div at bounding box center [343, 113] width 77 height 170
click at [333, 181] on div at bounding box center [343, 113] width 77 height 170
click at [329, 180] on div at bounding box center [343, 113] width 77 height 170
click at [361, 146] on div at bounding box center [343, 113] width 77 height 170
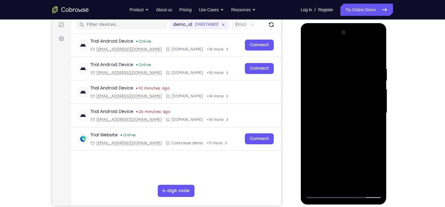
click at [361, 146] on div at bounding box center [343, 113] width 77 height 170
click at [371, 123] on div at bounding box center [343, 113] width 77 height 170
click at [311, 53] on div at bounding box center [343, 113] width 77 height 170
click at [316, 171] on div at bounding box center [343, 113] width 77 height 170
click at [322, 54] on div at bounding box center [343, 113] width 77 height 170
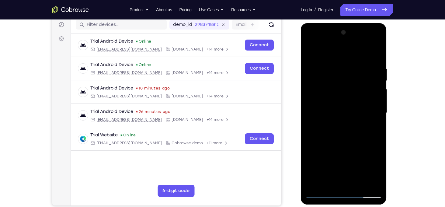
click at [319, 67] on div at bounding box center [343, 113] width 77 height 170
click at [374, 56] on div at bounding box center [343, 113] width 77 height 170
click at [312, 54] on div at bounding box center [343, 113] width 77 height 170
click at [310, 52] on div at bounding box center [343, 113] width 77 height 170
click at [309, 51] on div at bounding box center [343, 113] width 77 height 170
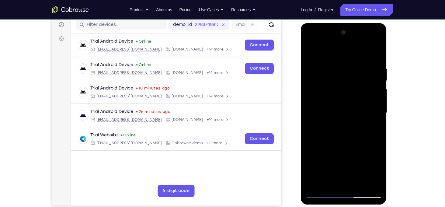
click at [333, 68] on div at bounding box center [343, 113] width 77 height 170
click at [370, 115] on div at bounding box center [343, 113] width 77 height 170
click at [375, 114] on div at bounding box center [343, 113] width 77 height 170
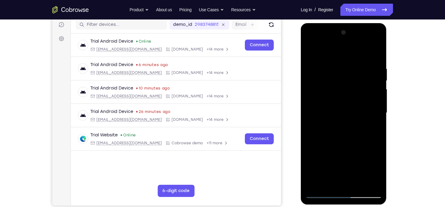
click at [354, 71] on div at bounding box center [343, 113] width 77 height 170
click at [375, 53] on div at bounding box center [343, 113] width 77 height 170
drag, startPoint x: 332, startPoint y: 111, endPoint x: 332, endPoint y: 208, distance: 97.3
click at [332, 205] on html "Online web based iOS Simulators and Android Emulators. Run iPhone, iPad, Mobile…" at bounding box center [344, 114] width 87 height 182
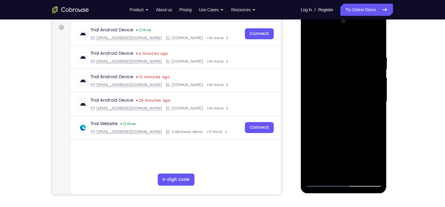
scroll to position [89, 0]
click at [347, 141] on div at bounding box center [343, 101] width 77 height 170
drag, startPoint x: 347, startPoint y: 141, endPoint x: 330, endPoint y: 52, distance: 90.7
click at [330, 52] on div at bounding box center [343, 101] width 77 height 170
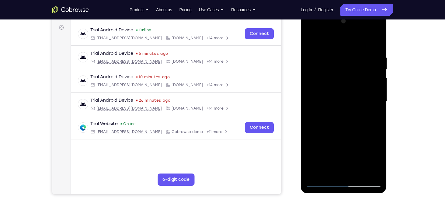
drag, startPoint x: 351, startPoint y: 121, endPoint x: 338, endPoint y: 32, distance: 90.0
click at [338, 32] on div at bounding box center [343, 101] width 77 height 170
drag, startPoint x: 347, startPoint y: 129, endPoint x: 336, endPoint y: 59, distance: 70.4
click at [336, 59] on div at bounding box center [343, 101] width 77 height 170
click at [353, 112] on div at bounding box center [343, 101] width 77 height 170
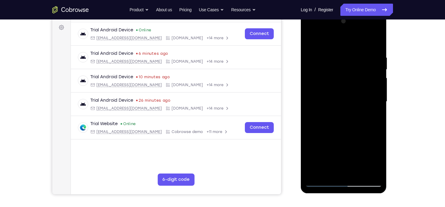
click at [353, 112] on div at bounding box center [343, 101] width 77 height 170
drag, startPoint x: 353, startPoint y: 112, endPoint x: 329, endPoint y: 39, distance: 77.6
click at [329, 39] on div at bounding box center [343, 101] width 77 height 170
drag, startPoint x: 358, startPoint y: 137, endPoint x: 346, endPoint y: 50, distance: 88.7
click at [346, 50] on div at bounding box center [343, 101] width 77 height 170
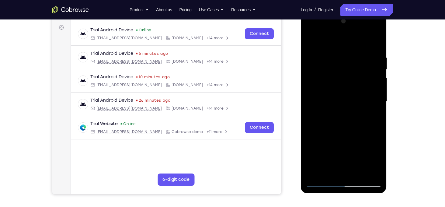
click at [358, 117] on div at bounding box center [343, 101] width 77 height 170
drag, startPoint x: 364, startPoint y: 140, endPoint x: 361, endPoint y: 67, distance: 73.0
click at [361, 67] on div at bounding box center [343, 101] width 77 height 170
drag, startPoint x: 358, startPoint y: 141, endPoint x: 352, endPoint y: 75, distance: 65.6
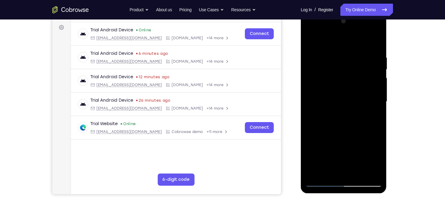
click at [352, 75] on div at bounding box center [343, 101] width 77 height 170
click at [349, 94] on div at bounding box center [343, 101] width 77 height 170
drag, startPoint x: 353, startPoint y: 149, endPoint x: 352, endPoint y: 62, distance: 86.6
click at [352, 62] on div at bounding box center [343, 101] width 77 height 170
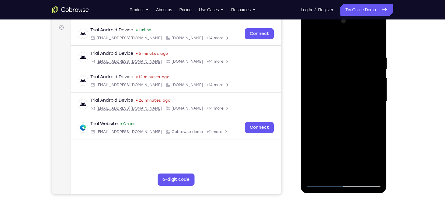
drag, startPoint x: 357, startPoint y: 128, endPoint x: 350, endPoint y: 56, distance: 72.3
click at [350, 56] on div at bounding box center [343, 101] width 77 height 170
drag, startPoint x: 355, startPoint y: 126, endPoint x: 345, endPoint y: 41, distance: 85.9
click at [345, 41] on div at bounding box center [343, 101] width 77 height 170
click at [351, 108] on div at bounding box center [343, 101] width 77 height 170
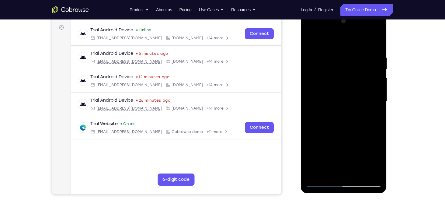
click at [351, 108] on div at bounding box center [343, 101] width 77 height 170
click at [360, 174] on div at bounding box center [343, 101] width 77 height 170
click at [337, 49] on div at bounding box center [343, 101] width 77 height 170
drag, startPoint x: 338, startPoint y: 99, endPoint x: 337, endPoint y: 54, distance: 45.0
click at [337, 54] on div at bounding box center [343, 101] width 77 height 170
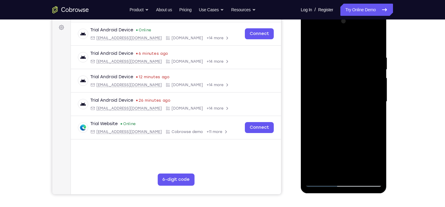
click at [326, 100] on div at bounding box center [343, 101] width 77 height 170
click at [309, 40] on div at bounding box center [343, 101] width 77 height 170
click at [343, 107] on div at bounding box center [343, 101] width 77 height 170
click at [313, 42] on div at bounding box center [343, 101] width 77 height 170
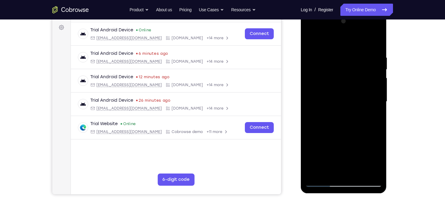
drag, startPoint x: 344, startPoint y: 88, endPoint x: 634, endPoint y: 218, distance: 318.3
click at [334, 194] on html "Online web based iOS Simulators and Android Emulators. Run iPhone, iPad, Mobile…" at bounding box center [344, 103] width 87 height 182
drag, startPoint x: 341, startPoint y: 68, endPoint x: 329, endPoint y: 194, distance: 126.4
click at [329, 194] on html "Online web based iOS Simulators and Android Emulators. Run iPhone, iPad, Mobile…" at bounding box center [344, 103] width 87 height 182
click at [336, 59] on div at bounding box center [343, 101] width 77 height 170
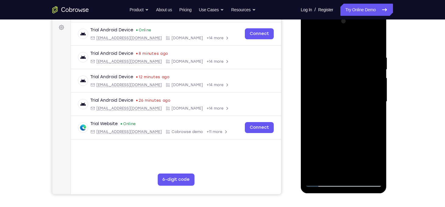
click at [374, 73] on div at bounding box center [343, 101] width 77 height 170
click at [358, 174] on div at bounding box center [343, 101] width 77 height 170
drag, startPoint x: 353, startPoint y: 82, endPoint x: 343, endPoint y: 150, distance: 68.5
click at [343, 150] on div at bounding box center [343, 101] width 77 height 170
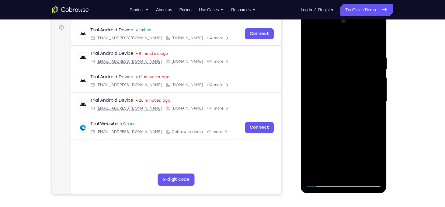
click at [312, 41] on div at bounding box center [343, 101] width 77 height 170
click at [335, 52] on div at bounding box center [343, 101] width 77 height 170
click at [312, 40] on div at bounding box center [343, 101] width 77 height 170
click at [367, 124] on div at bounding box center [343, 101] width 77 height 170
drag, startPoint x: 357, startPoint y: 121, endPoint x: 351, endPoint y: 46, distance: 75.0
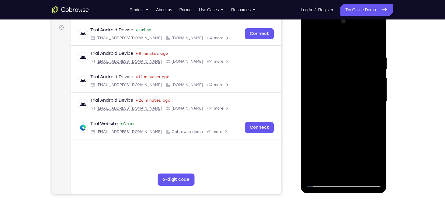
click at [351, 46] on div at bounding box center [343, 101] width 77 height 170
drag, startPoint x: 346, startPoint y: 145, endPoint x: 358, endPoint y: 68, distance: 78.1
click at [358, 68] on div at bounding box center [343, 101] width 77 height 170
drag, startPoint x: 351, startPoint y: 139, endPoint x: 356, endPoint y: 45, distance: 95.0
click at [356, 45] on div at bounding box center [343, 101] width 77 height 170
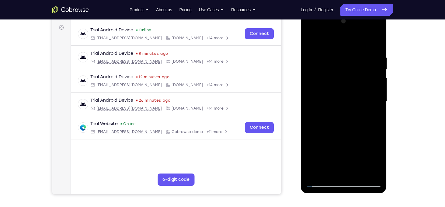
drag, startPoint x: 355, startPoint y: 128, endPoint x: 365, endPoint y: 39, distance: 89.6
click at [365, 39] on div at bounding box center [343, 101] width 77 height 170
click at [311, 41] on div at bounding box center [343, 101] width 77 height 170
click at [344, 82] on div at bounding box center [343, 101] width 77 height 170
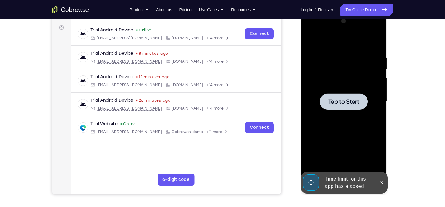
click at [349, 99] on span "Tap to Start" at bounding box center [343, 101] width 31 height 6
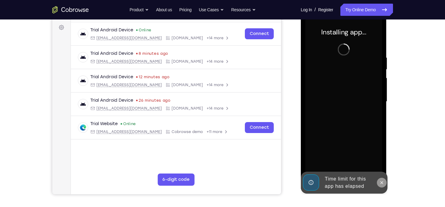
click at [383, 183] on icon at bounding box center [381, 182] width 5 height 5
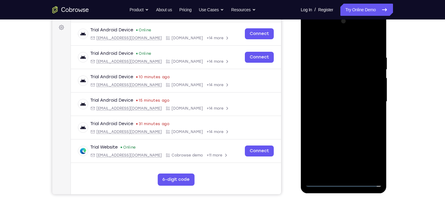
click at [346, 181] on div at bounding box center [343, 101] width 77 height 170
click at [369, 156] on div at bounding box center [343, 101] width 77 height 170
click at [318, 41] on div at bounding box center [343, 101] width 77 height 170
click at [366, 98] on div at bounding box center [343, 101] width 77 height 170
click at [339, 112] on div at bounding box center [343, 101] width 77 height 170
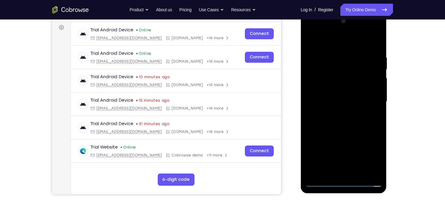
click at [337, 91] on div at bounding box center [343, 101] width 77 height 170
click at [337, 97] on div at bounding box center [343, 101] width 77 height 170
click at [346, 86] on div at bounding box center [343, 101] width 77 height 170
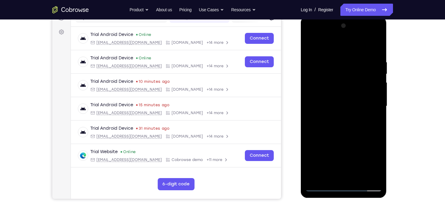
scroll to position [83, 0]
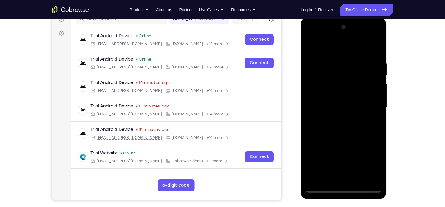
click at [333, 144] on div at bounding box center [343, 107] width 77 height 170
drag, startPoint x: 333, startPoint y: 144, endPoint x: 322, endPoint y: 46, distance: 97.9
click at [322, 46] on div at bounding box center [343, 107] width 77 height 170
drag, startPoint x: 356, startPoint y: 127, endPoint x: 346, endPoint y: 44, distance: 83.3
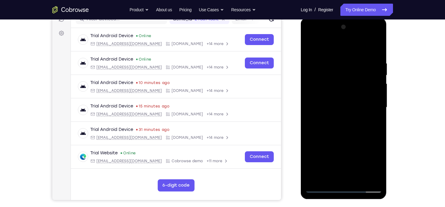
click at [346, 44] on div at bounding box center [343, 107] width 77 height 170
drag, startPoint x: 353, startPoint y: 115, endPoint x: 354, endPoint y: 58, distance: 57.7
click at [354, 58] on div at bounding box center [343, 107] width 77 height 170
drag, startPoint x: 361, startPoint y: 109, endPoint x: 365, endPoint y: 48, distance: 60.9
click at [365, 48] on div at bounding box center [343, 107] width 77 height 170
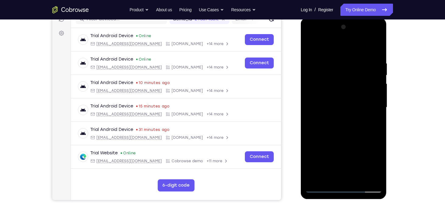
drag, startPoint x: 363, startPoint y: 128, endPoint x: 356, endPoint y: 64, distance: 64.8
click at [356, 64] on div at bounding box center [343, 107] width 77 height 170
drag, startPoint x: 362, startPoint y: 123, endPoint x: 359, endPoint y: 69, distance: 54.5
click at [359, 69] on div at bounding box center [343, 107] width 77 height 170
click at [377, 68] on div at bounding box center [343, 107] width 77 height 170
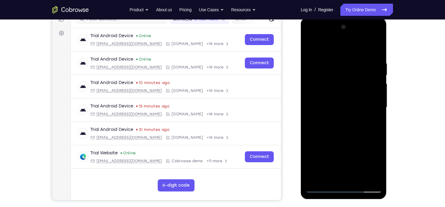
click at [377, 68] on div at bounding box center [343, 107] width 77 height 170
drag, startPoint x: 344, startPoint y: 131, endPoint x: 348, endPoint y: 62, distance: 69.1
click at [348, 62] on div at bounding box center [343, 107] width 77 height 170
click at [358, 120] on div at bounding box center [343, 107] width 77 height 170
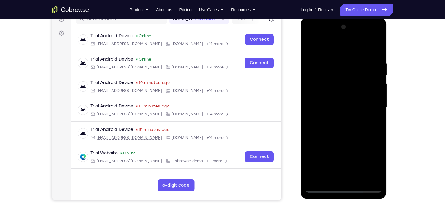
drag, startPoint x: 358, startPoint y: 120, endPoint x: 358, endPoint y: 40, distance: 80.5
click at [358, 40] on div at bounding box center [343, 107] width 77 height 170
drag, startPoint x: 365, startPoint y: 117, endPoint x: 349, endPoint y: 41, distance: 77.0
click at [349, 41] on div at bounding box center [343, 107] width 77 height 170
drag, startPoint x: 353, startPoint y: 124, endPoint x: 354, endPoint y: 54, distance: 69.9
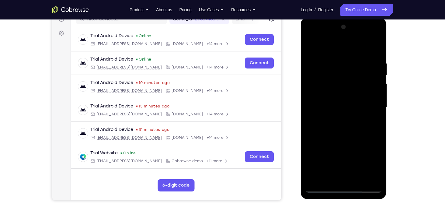
click at [354, 54] on div at bounding box center [343, 107] width 77 height 170
click at [362, 129] on div at bounding box center [343, 107] width 77 height 170
drag, startPoint x: 362, startPoint y: 129, endPoint x: 368, endPoint y: 57, distance: 73.2
click at [368, 57] on div at bounding box center [343, 107] width 77 height 170
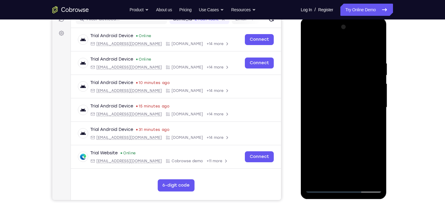
drag, startPoint x: 357, startPoint y: 149, endPoint x: 331, endPoint y: 57, distance: 95.9
click at [331, 57] on div at bounding box center [343, 107] width 77 height 170
drag, startPoint x: 353, startPoint y: 125, endPoint x: 356, endPoint y: 73, distance: 52.4
click at [356, 73] on div at bounding box center [343, 107] width 77 height 170
drag, startPoint x: 359, startPoint y: 134, endPoint x: 352, endPoint y: 56, distance: 78.4
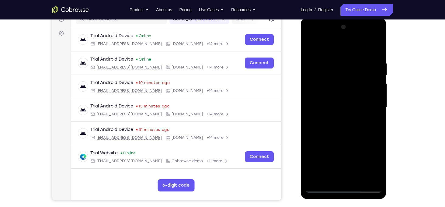
click at [352, 56] on div at bounding box center [343, 107] width 77 height 170
click at [348, 115] on div at bounding box center [343, 107] width 77 height 170
click at [316, 181] on div at bounding box center [343, 107] width 77 height 170
drag, startPoint x: 345, startPoint y: 78, endPoint x: 322, endPoint y: 200, distance: 123.9
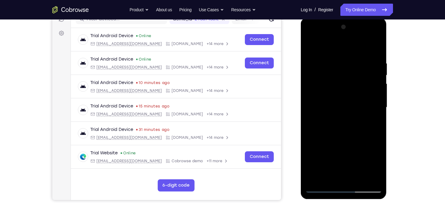
click at [322, 200] on html "Online web based iOS Simulators and Android Emulators. Run iPhone, iPad, Mobile…" at bounding box center [344, 109] width 87 height 182
click at [375, 45] on div at bounding box center [343, 107] width 77 height 170
click at [314, 138] on div at bounding box center [343, 107] width 77 height 170
drag, startPoint x: 342, startPoint y: 74, endPoint x: 334, endPoint y: 167, distance: 92.8
click at [334, 167] on div at bounding box center [343, 107] width 77 height 170
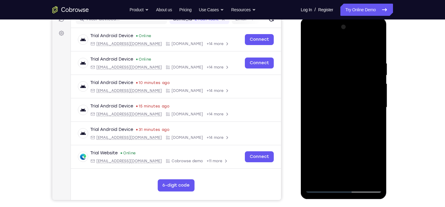
drag, startPoint x: 349, startPoint y: 76, endPoint x: 334, endPoint y: 205, distance: 129.7
click at [334, 200] on html "Online web based iOS Simulators and Android Emulators. Run iPhone, iPad, Mobile…" at bounding box center [344, 109] width 87 height 182
click at [317, 179] on div at bounding box center [343, 107] width 77 height 170
click at [356, 181] on div at bounding box center [343, 107] width 77 height 170
click at [345, 139] on div at bounding box center [343, 107] width 77 height 170
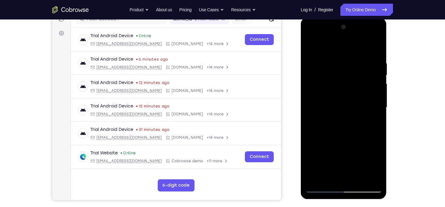
drag, startPoint x: 345, startPoint y: 139, endPoint x: 332, endPoint y: 87, distance: 53.5
click at [332, 87] on div at bounding box center [343, 107] width 77 height 170
click at [321, 127] on div at bounding box center [343, 107] width 77 height 170
click at [329, 44] on div at bounding box center [343, 107] width 77 height 170
click at [315, 68] on div at bounding box center [343, 107] width 77 height 170
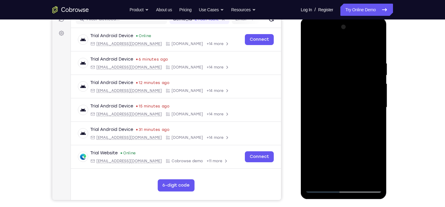
click at [312, 50] on div at bounding box center [343, 107] width 77 height 170
click at [316, 63] on div at bounding box center [343, 107] width 77 height 170
click at [365, 92] on div at bounding box center [343, 107] width 77 height 170
click at [311, 46] on div at bounding box center [343, 107] width 77 height 170
click at [319, 62] on div at bounding box center [343, 107] width 77 height 170
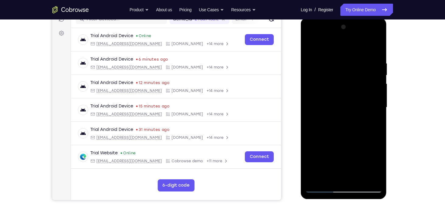
click at [376, 50] on div at bounding box center [343, 107] width 77 height 170
click at [316, 178] on div at bounding box center [343, 107] width 77 height 170
drag, startPoint x: 359, startPoint y: 83, endPoint x: 315, endPoint y: 212, distance: 136.9
click at [315, 200] on html "Online web based iOS Simulators and Android Emulators. Run iPhone, iPad, Mobile…" at bounding box center [344, 109] width 87 height 182
click at [358, 181] on div at bounding box center [343, 107] width 77 height 170
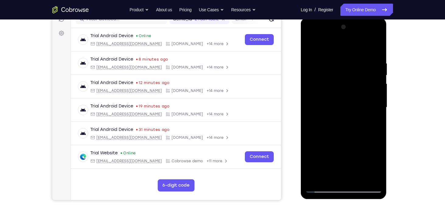
drag, startPoint x: 354, startPoint y: 76, endPoint x: 336, endPoint y: 163, distance: 88.4
click at [336, 163] on div at bounding box center [343, 107] width 77 height 170
click at [312, 44] on div at bounding box center [343, 107] width 77 height 170
drag, startPoint x: 344, startPoint y: 73, endPoint x: 339, endPoint y: 162, distance: 88.9
click at [339, 162] on div at bounding box center [343, 107] width 77 height 170
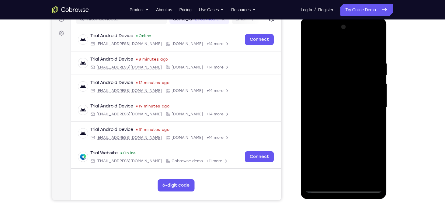
click at [377, 172] on div at bounding box center [343, 107] width 77 height 170
drag, startPoint x: 367, startPoint y: 149, endPoint x: 361, endPoint y: 84, distance: 65.3
click at [361, 84] on div at bounding box center [343, 107] width 77 height 170
drag, startPoint x: 361, startPoint y: 157, endPoint x: 363, endPoint y: 78, distance: 78.1
click at [363, 78] on div at bounding box center [343, 107] width 77 height 170
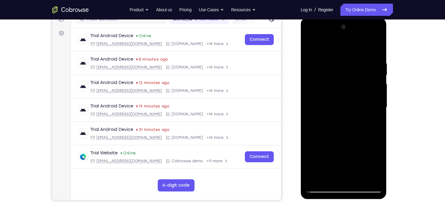
drag, startPoint x: 358, startPoint y: 144, endPoint x: 362, endPoint y: 60, distance: 84.0
click at [362, 60] on div at bounding box center [343, 107] width 77 height 170
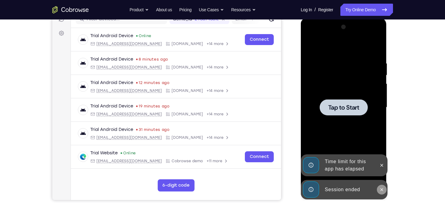
click at [382, 189] on icon at bounding box center [381, 189] width 3 height 3
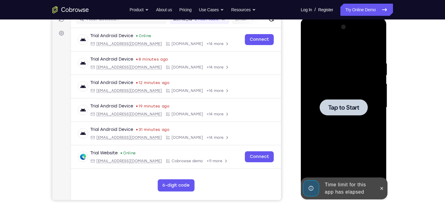
click at [382, 189] on icon at bounding box center [381, 188] width 5 height 5
